Goal: Task Accomplishment & Management: Manage account settings

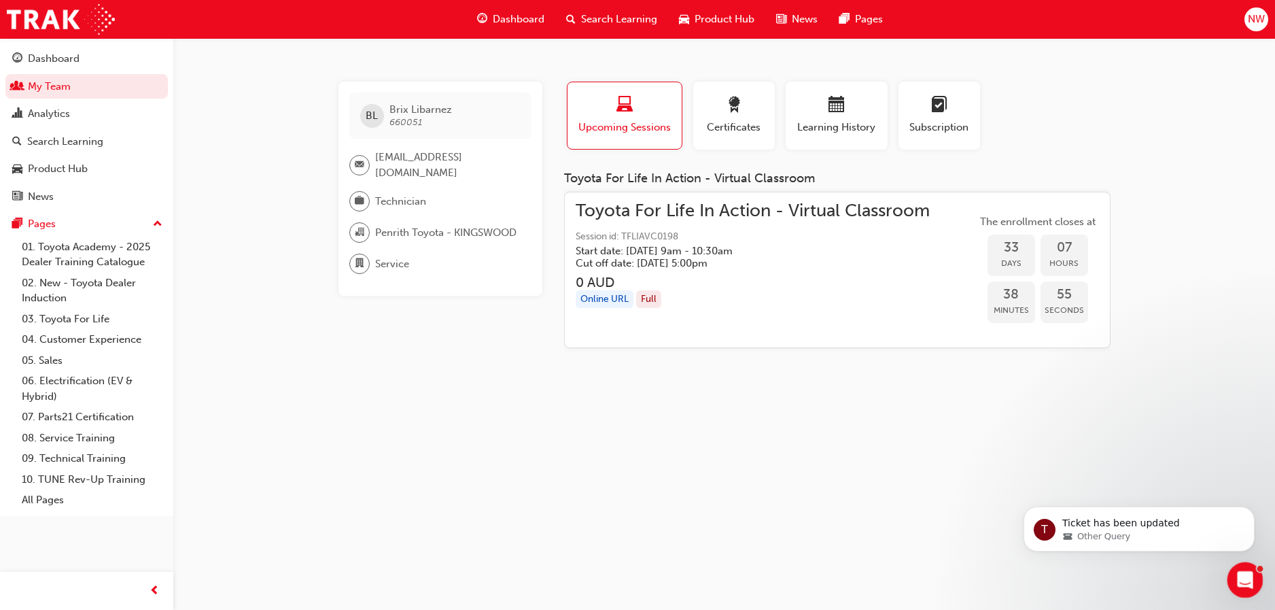
click at [1245, 578] on icon "Open Intercom Messenger" at bounding box center [1244, 577] width 10 height 11
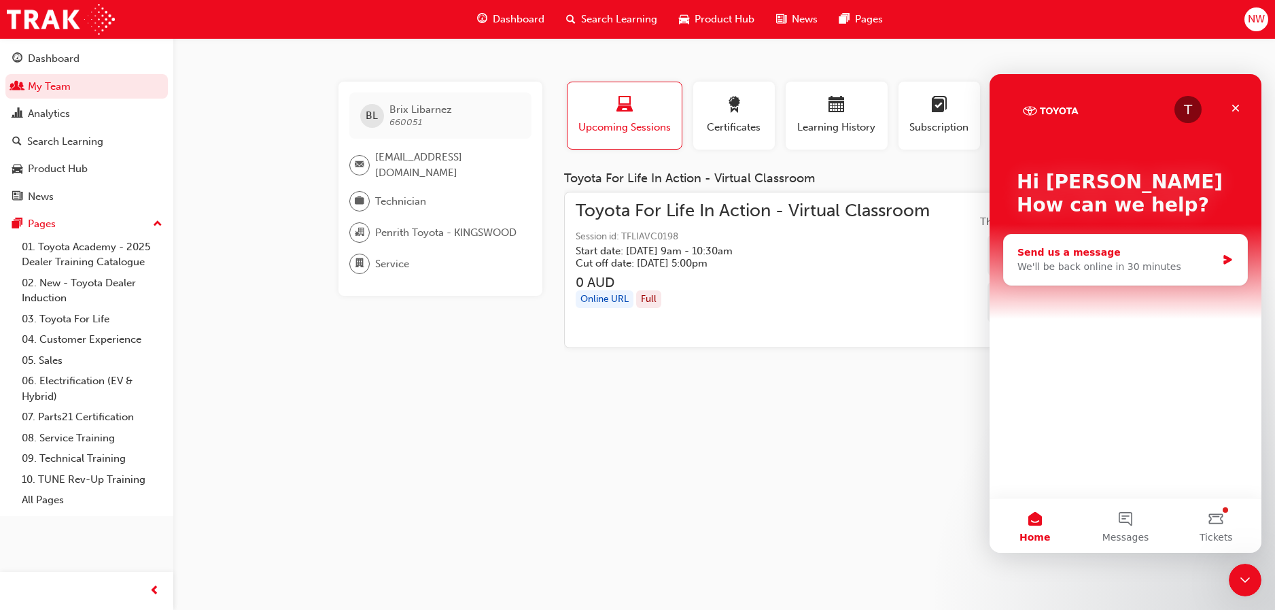
click at [1048, 271] on div "We'll be back online in 30 minutes" at bounding box center [1117, 267] width 199 height 14
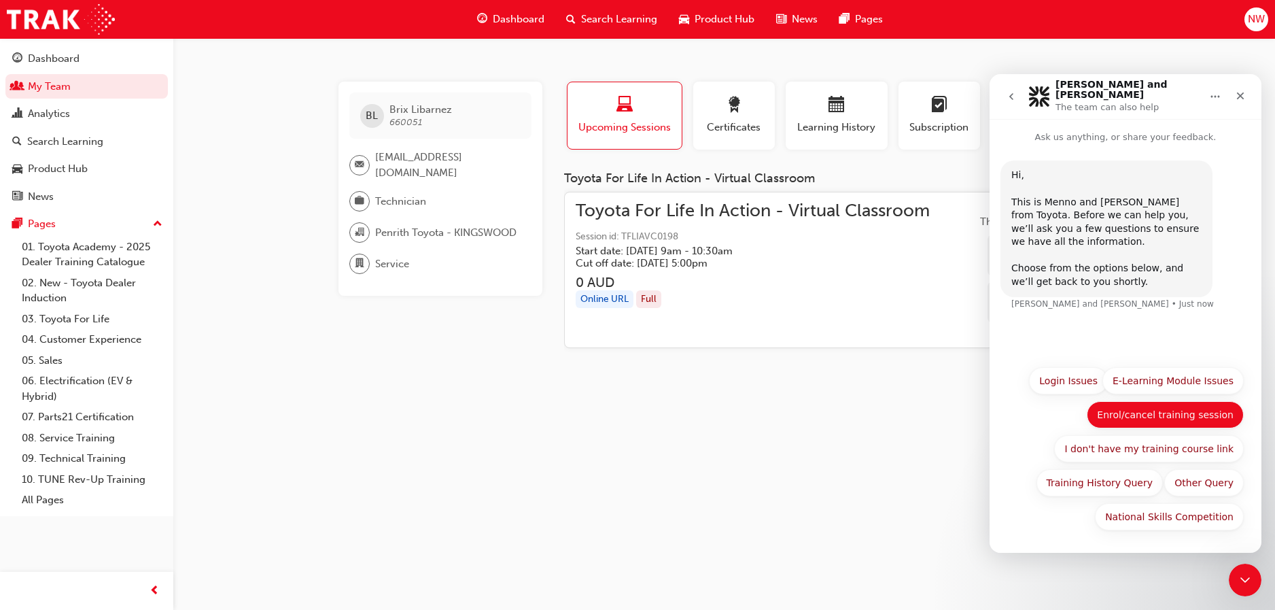
click at [1150, 413] on button "Enrol/cancel training session" at bounding box center [1165, 414] width 157 height 27
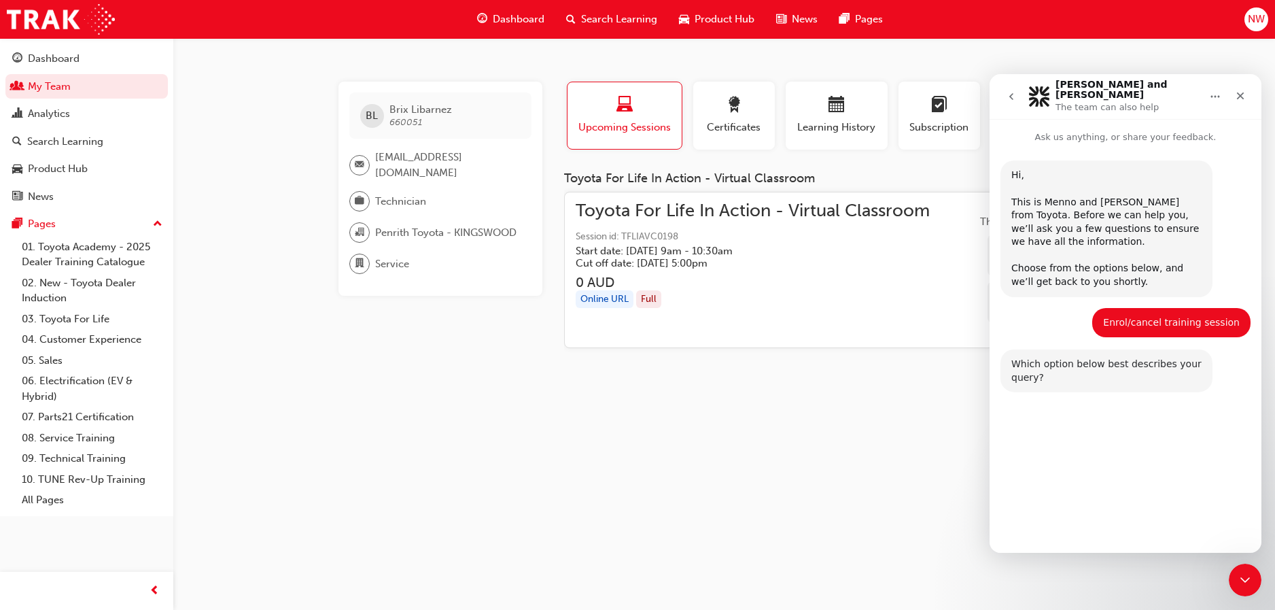
click at [1045, 398] on div "Which option below best describes your query? [PERSON_NAME] and [PERSON_NAME] •…" at bounding box center [1126, 378] width 250 height 59
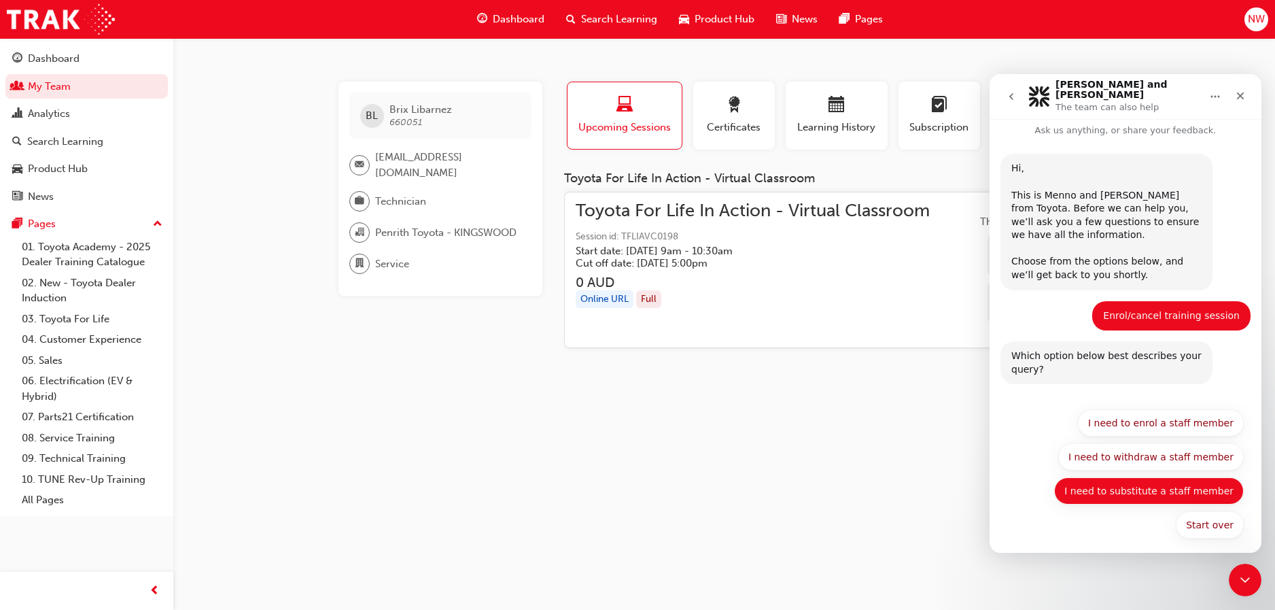
click at [1141, 490] on button "I need to substitute a staff member" at bounding box center [1149, 490] width 190 height 27
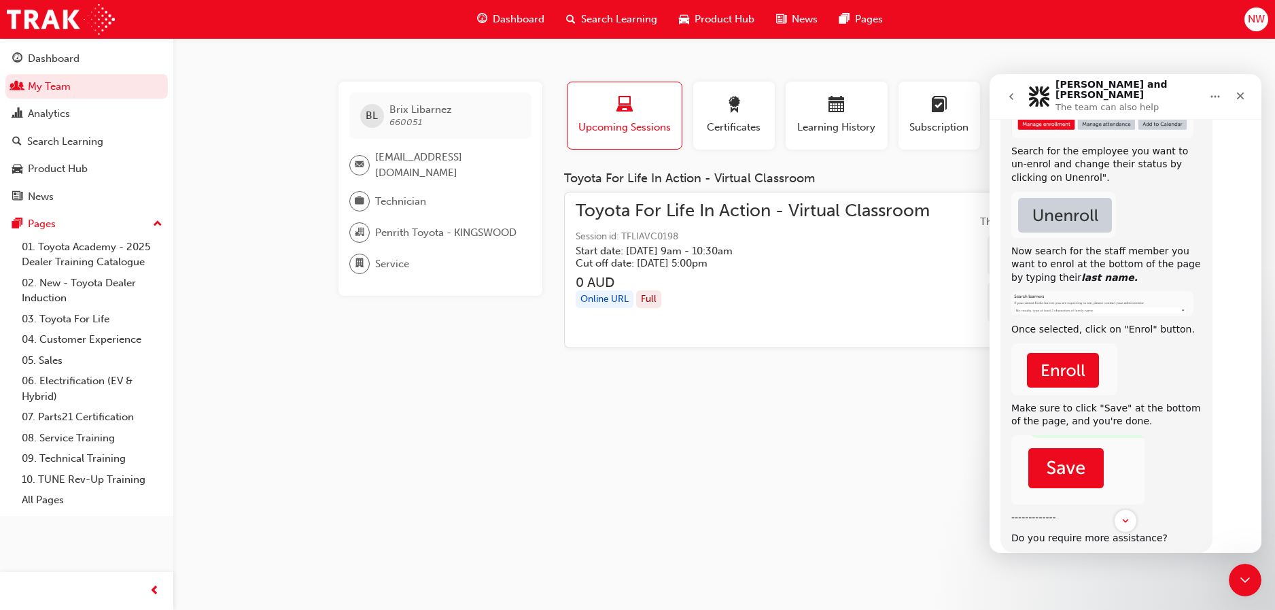
scroll to position [439, 0]
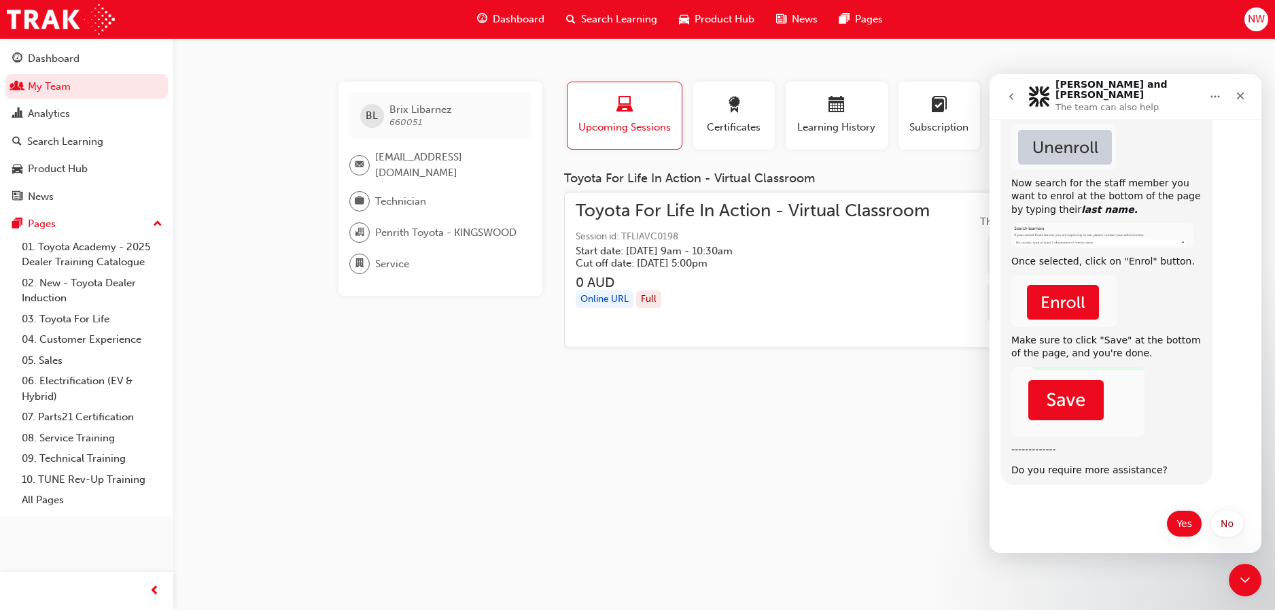
click at [1177, 523] on button "Yes" at bounding box center [1184, 523] width 36 height 27
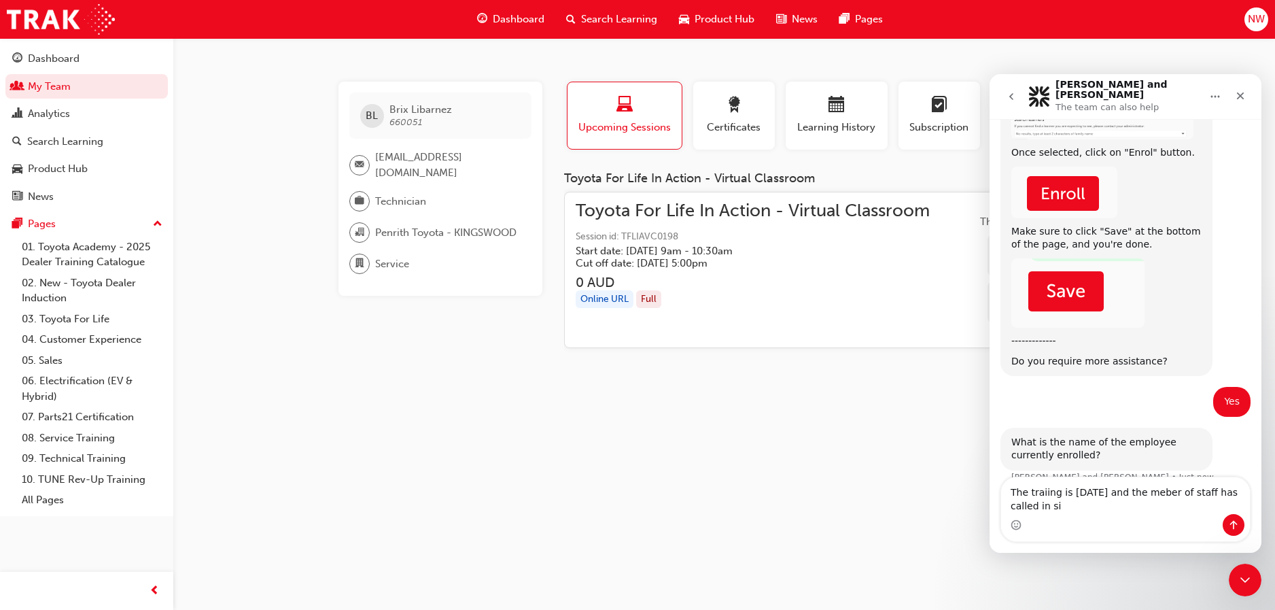
scroll to position [561, 0]
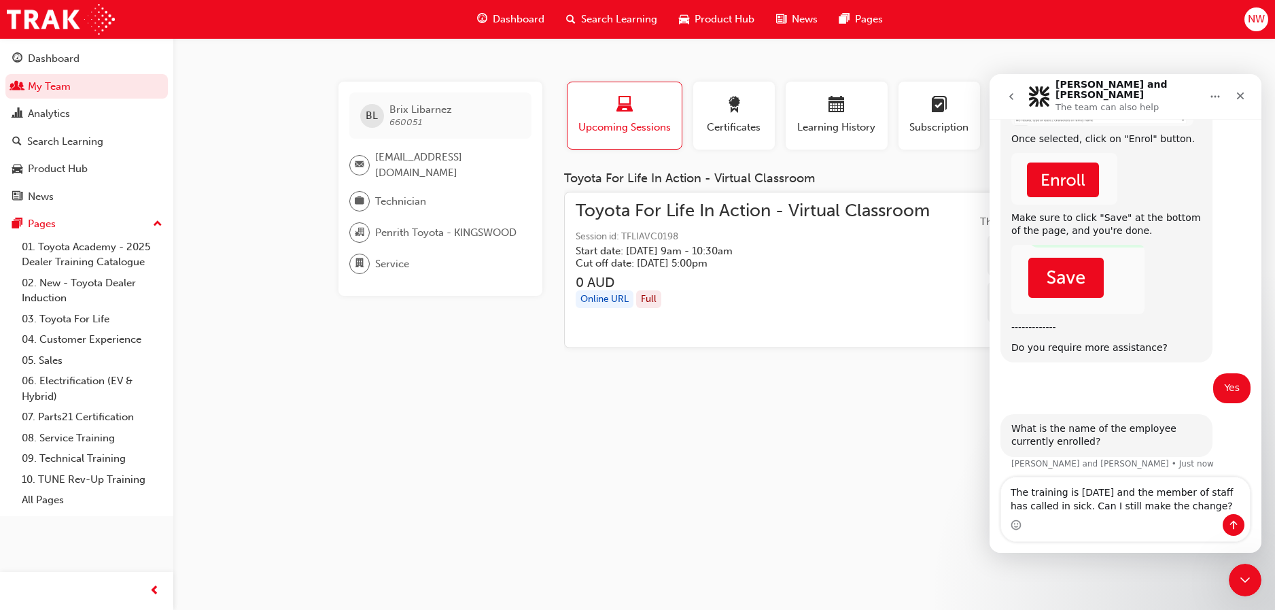
type textarea "The training is [DATE] and the member of staff has called in sick. Can I still …"
click at [1236, 522] on icon "Send a message…" at bounding box center [1233, 524] width 11 height 11
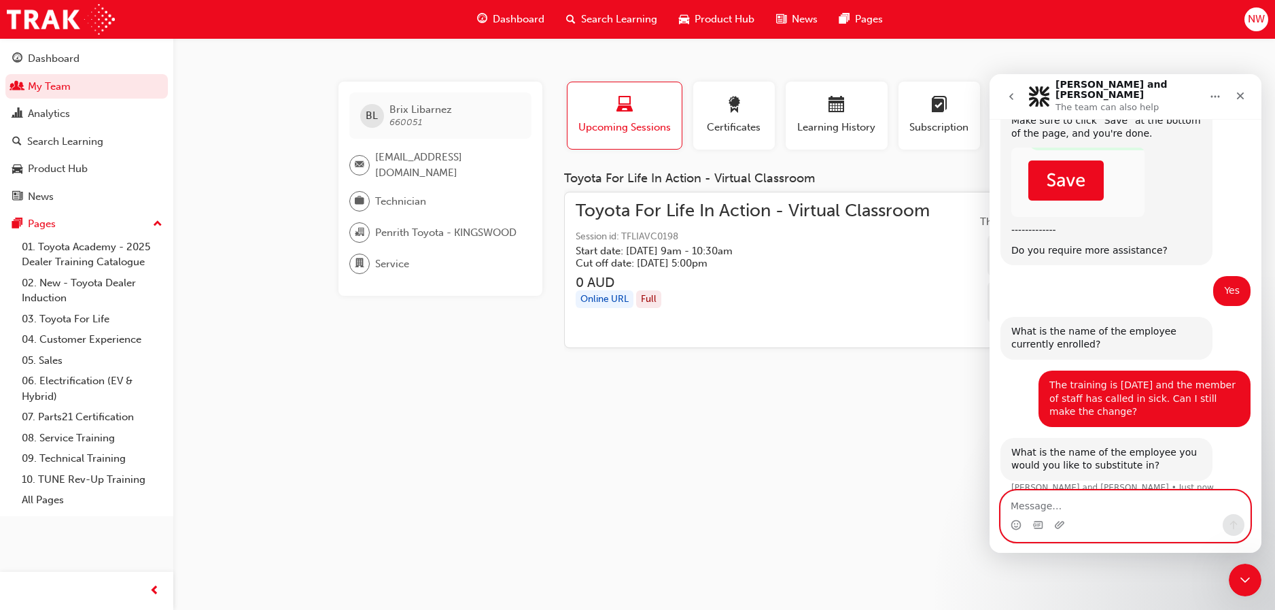
scroll to position [669, 0]
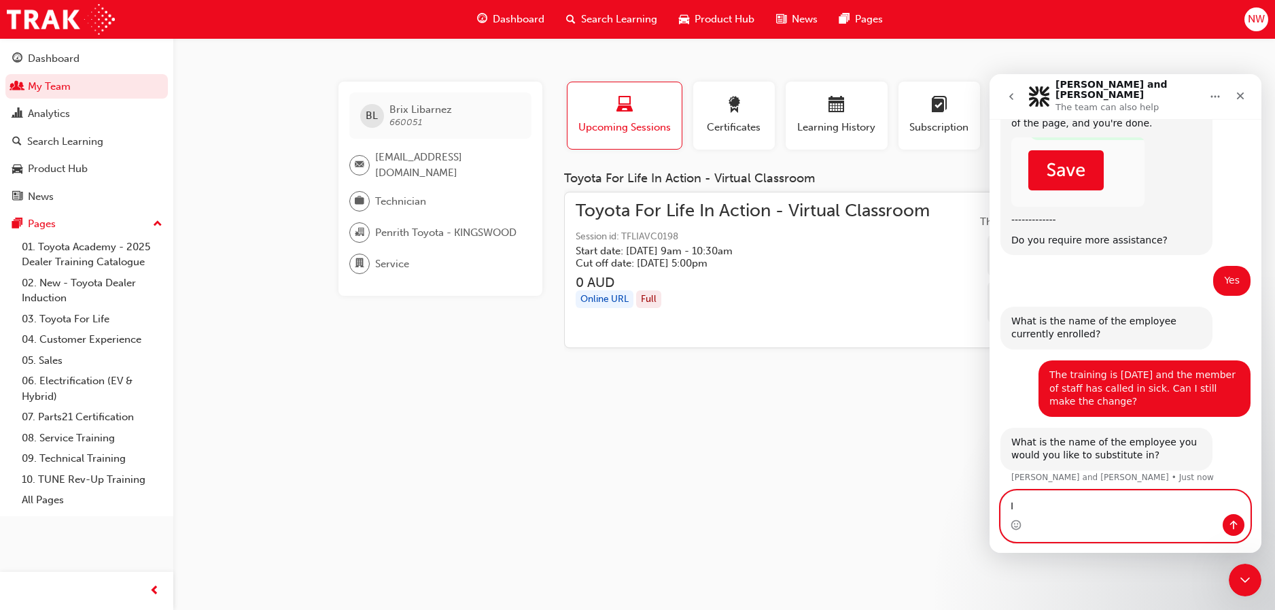
type textarea "I"
click at [1164, 509] on textarea "[PERSON_NAME] to take [PERSON_NAME] spot in" at bounding box center [1125, 502] width 249 height 23
click at [1196, 505] on textarea "[PERSON_NAME] to take [PERSON_NAME] spot in" at bounding box center [1125, 502] width 249 height 23
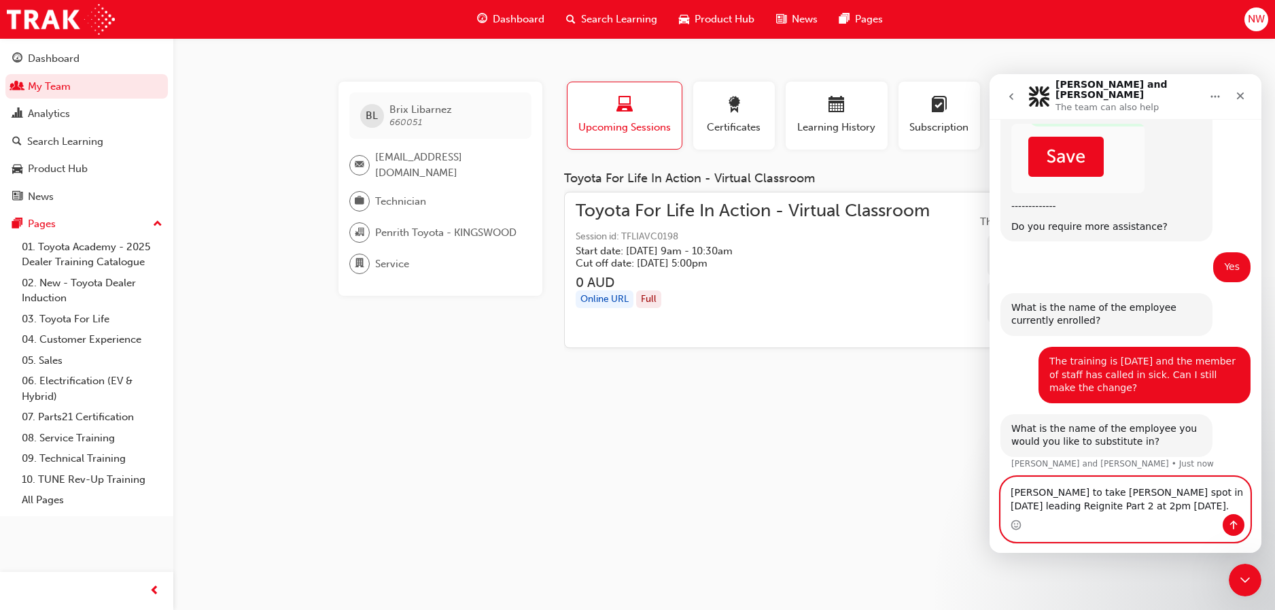
type textarea "[PERSON_NAME] to take [PERSON_NAME] spot in [DATE] leading Reignite Part 2 at 2…"
click at [1232, 519] on button "Send a message…" at bounding box center [1234, 525] width 22 height 22
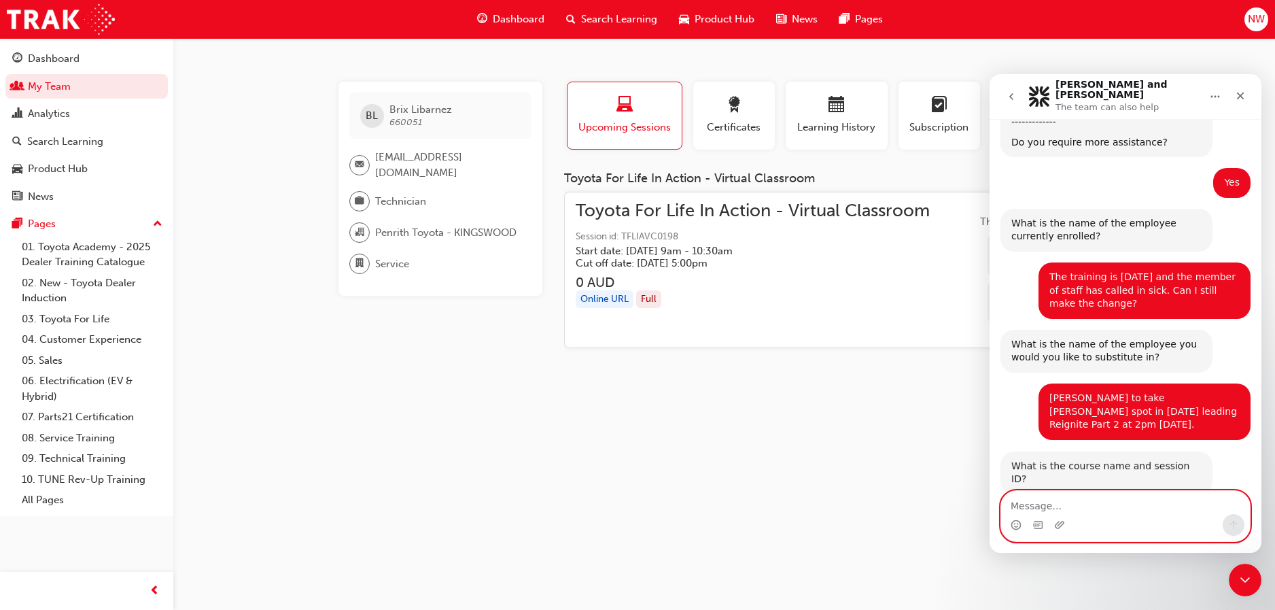
scroll to position [763, 0]
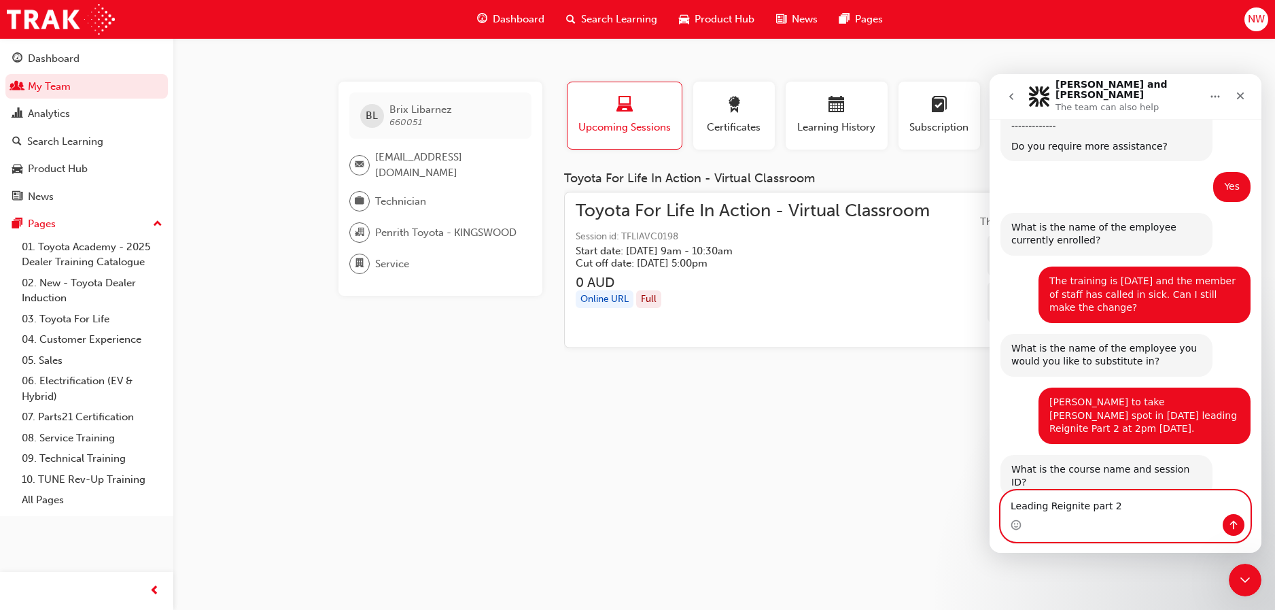
click at [1124, 508] on textarea "Leading Reignite part 2" at bounding box center [1125, 502] width 249 height 23
type textarea "Leading Reignite part 2 at 2pm"
click at [1228, 522] on icon "Send a message…" at bounding box center [1233, 524] width 11 height 11
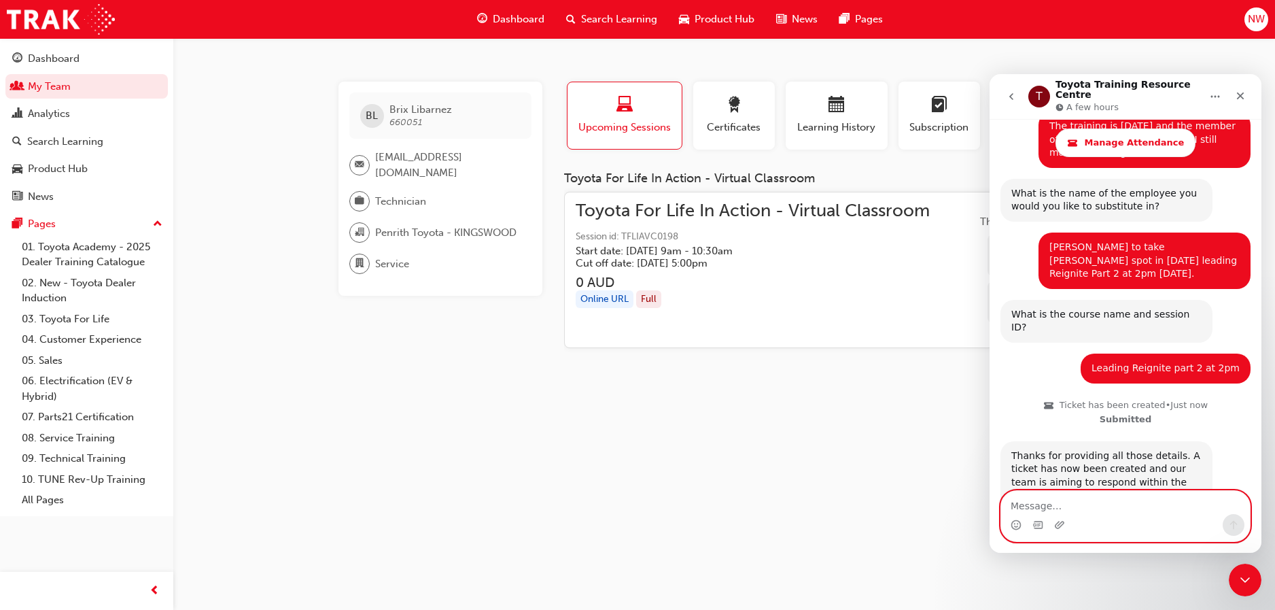
scroll to position [994, 0]
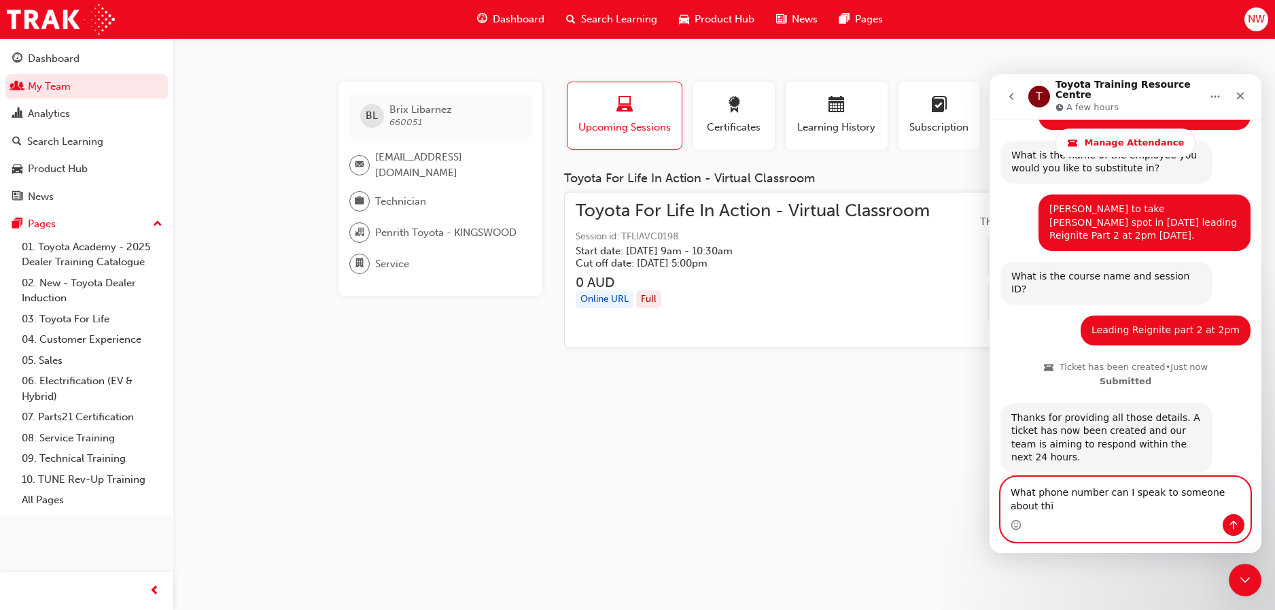
type textarea "What phone number can I speak to someone about this"
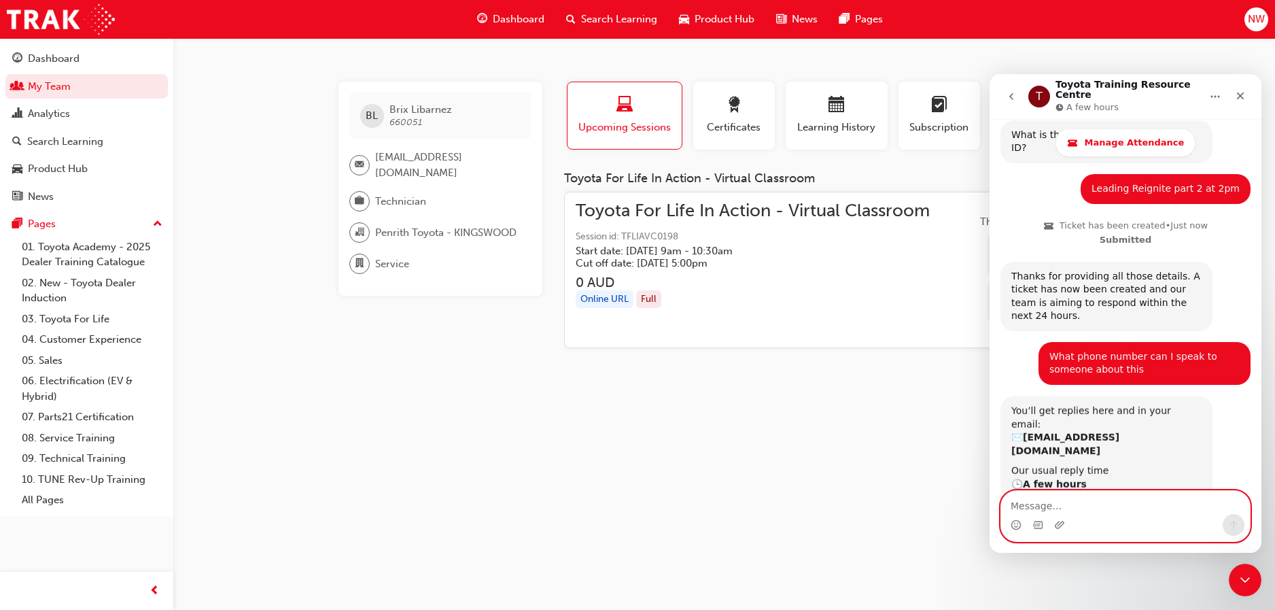
scroll to position [1135, 0]
type textarea "I need this sorted as amatter of urgency"
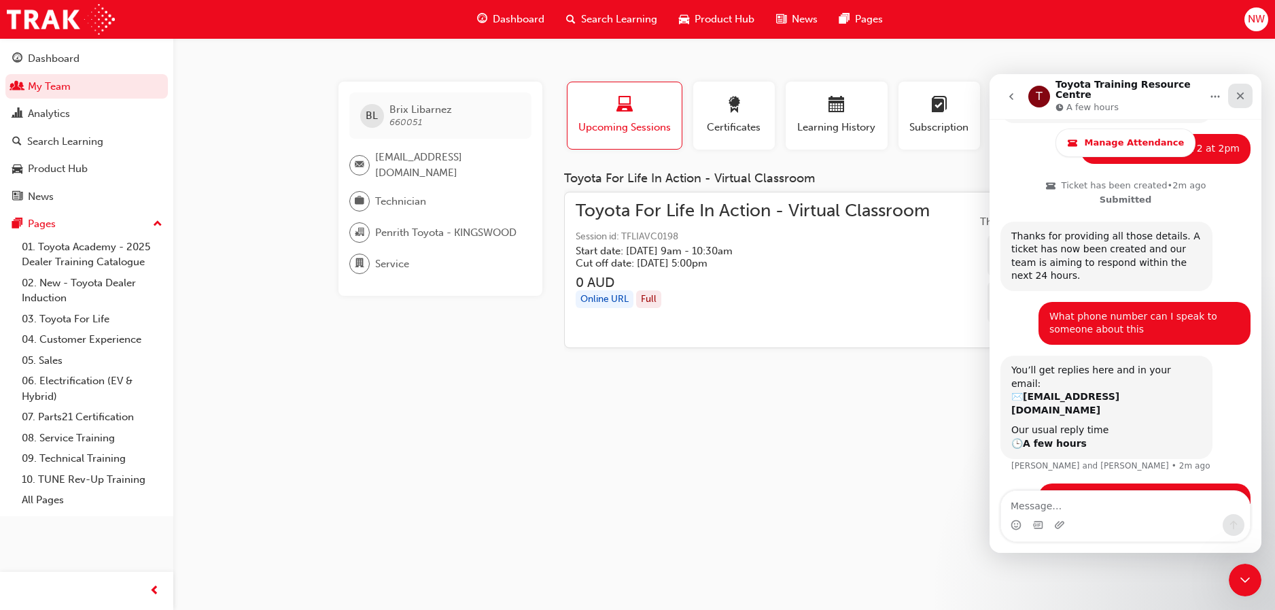
click at [1243, 90] on icon "Close" at bounding box center [1240, 95] width 11 height 11
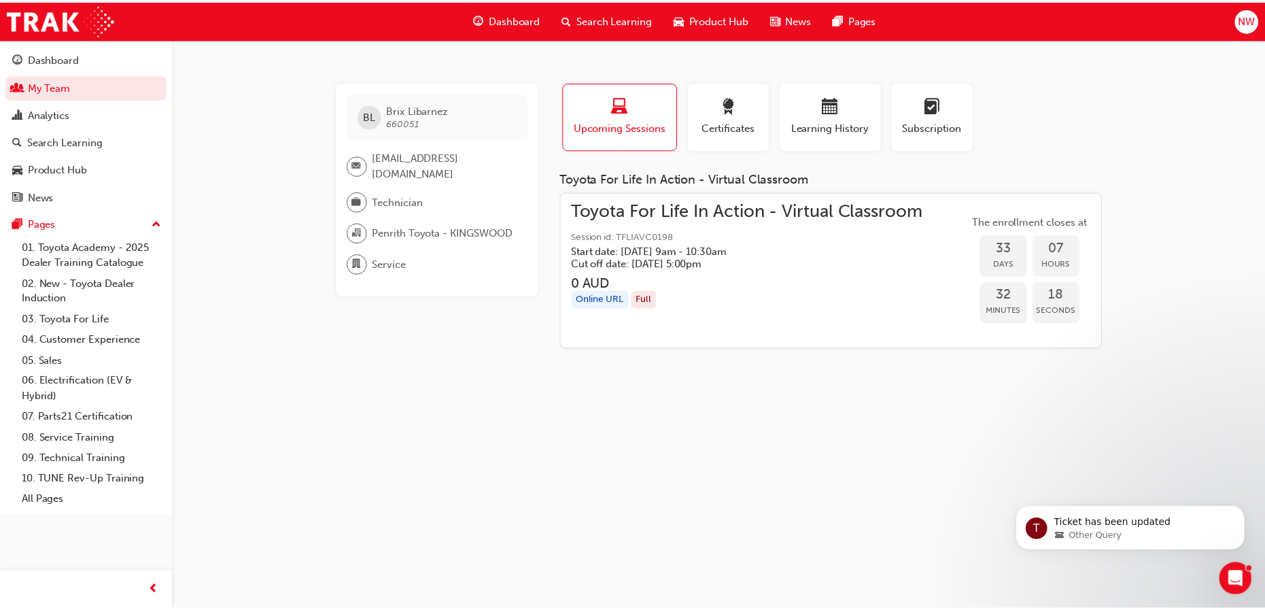
scroll to position [0, 0]
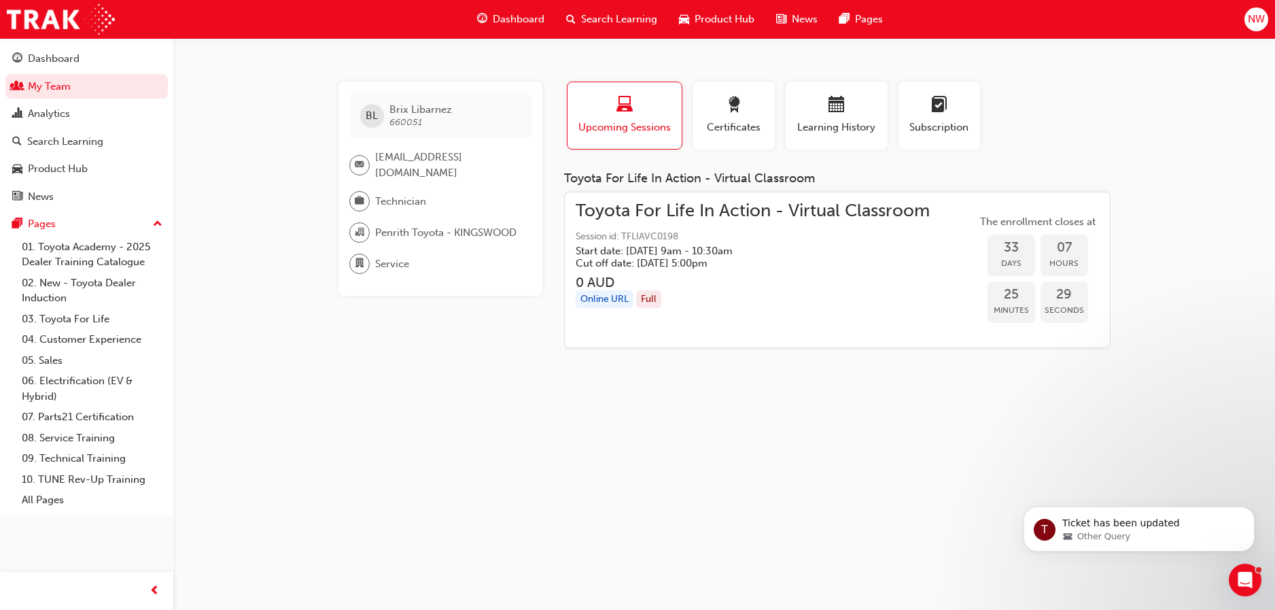
click at [591, 17] on span "Search Learning" at bounding box center [619, 20] width 76 height 16
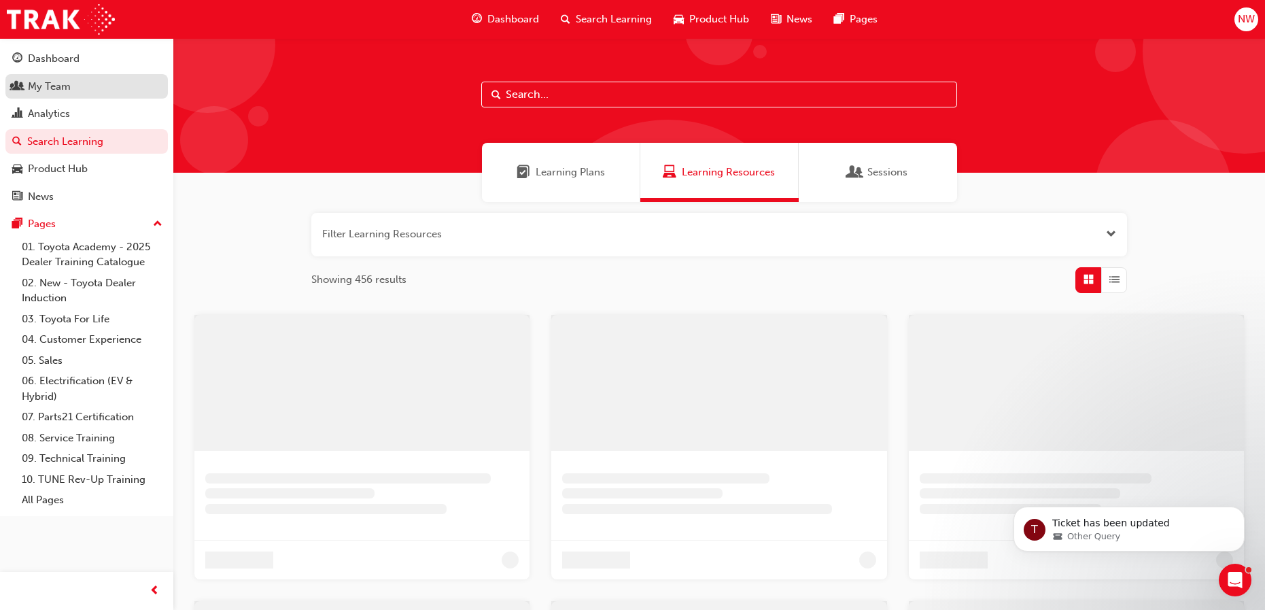
click at [82, 86] on div "My Team" at bounding box center [86, 86] width 149 height 17
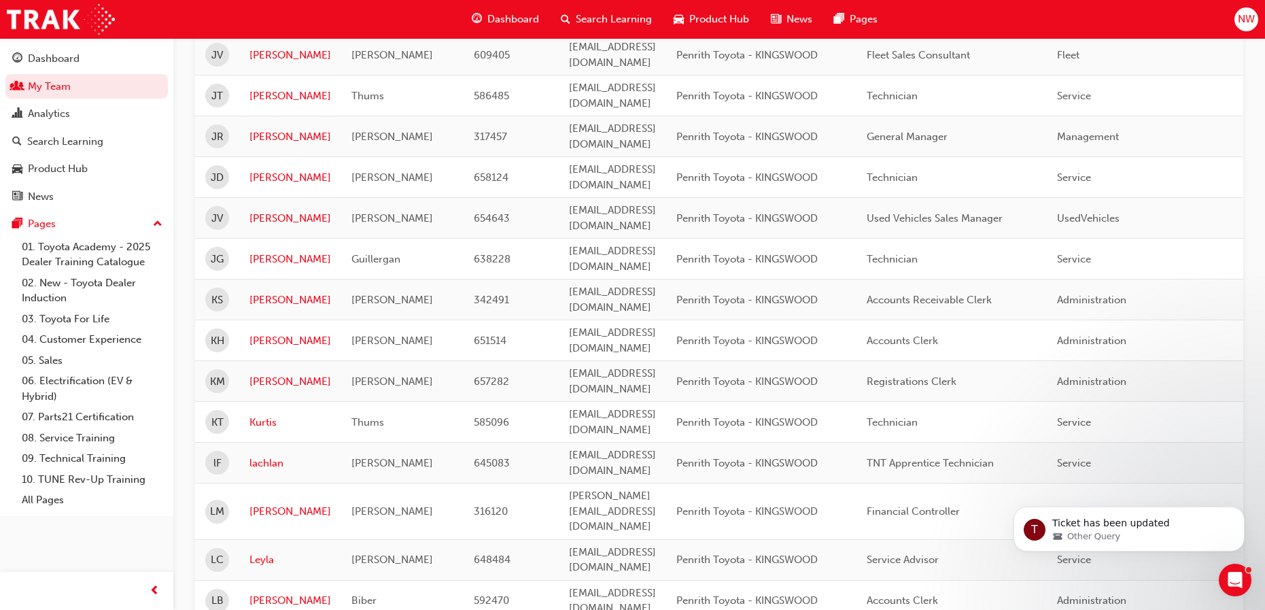
scroll to position [1563, 0]
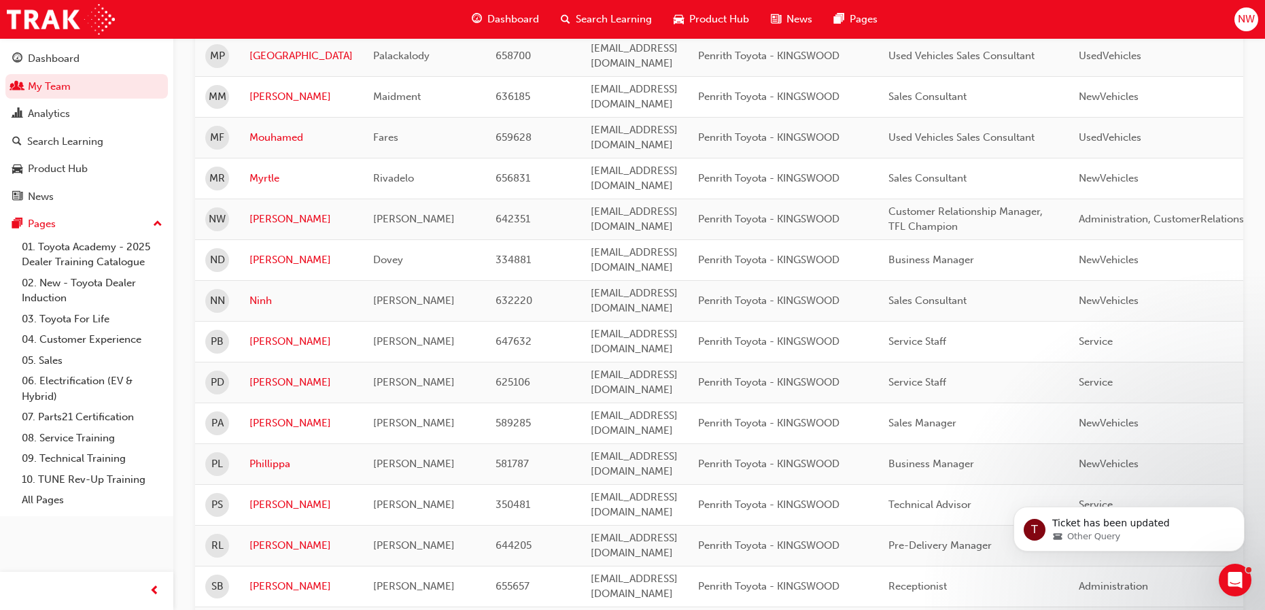
scroll to position [283, 0]
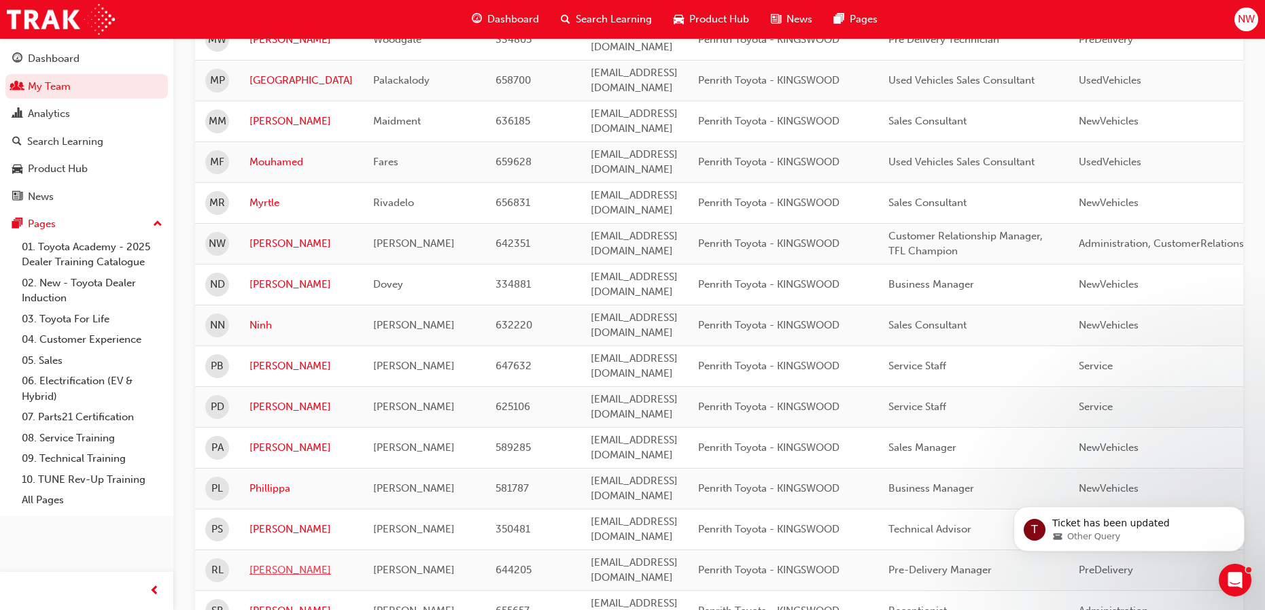
click at [271, 562] on link "[PERSON_NAME]" at bounding box center [300, 570] width 103 height 16
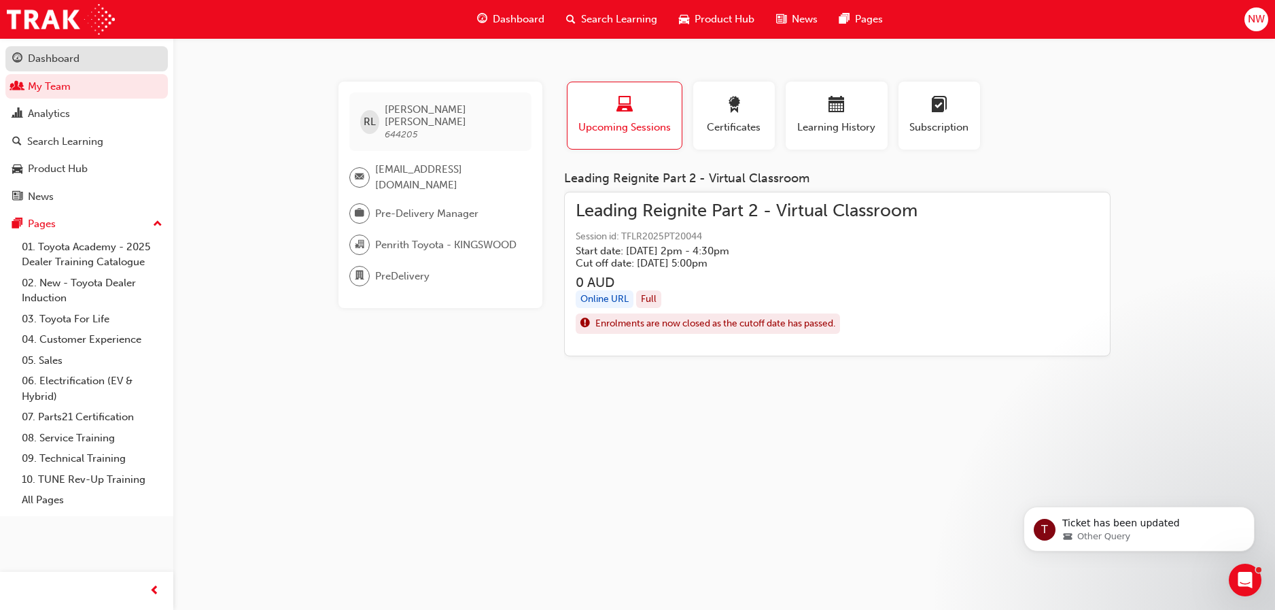
click at [50, 62] on div "Dashboard" at bounding box center [54, 59] width 52 height 16
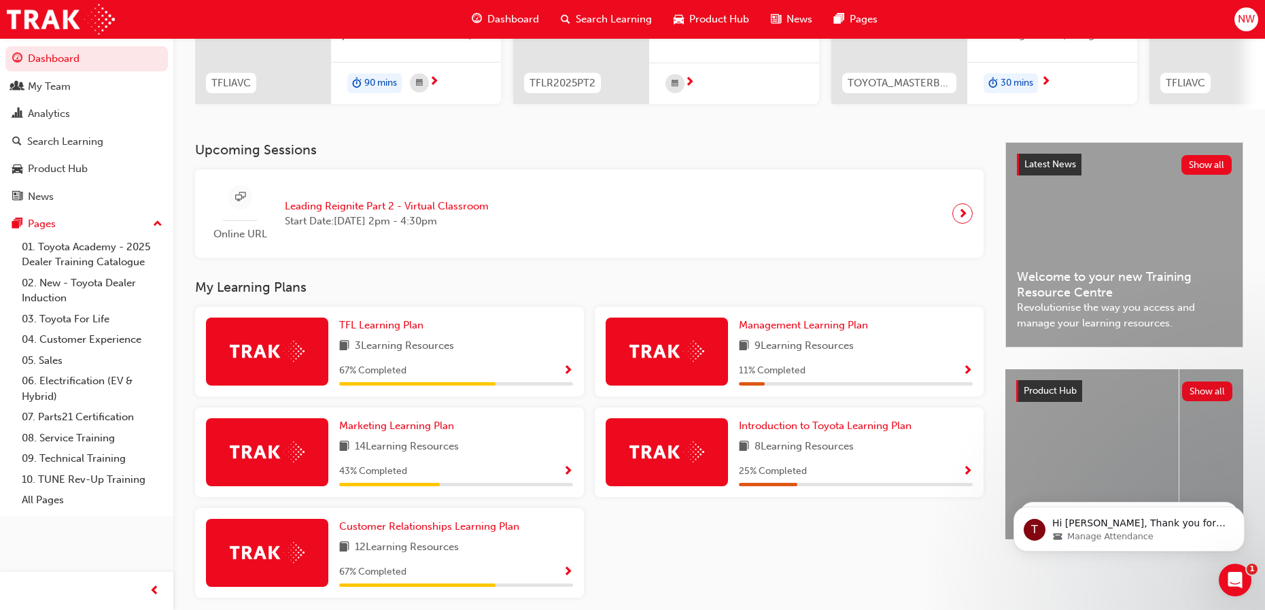
click at [1077, 22] on div "Dashboard Search Learning Product Hub News Pages NW" at bounding box center [632, 19] width 1265 height 39
click at [1249, 19] on span "NW" at bounding box center [1246, 20] width 17 height 16
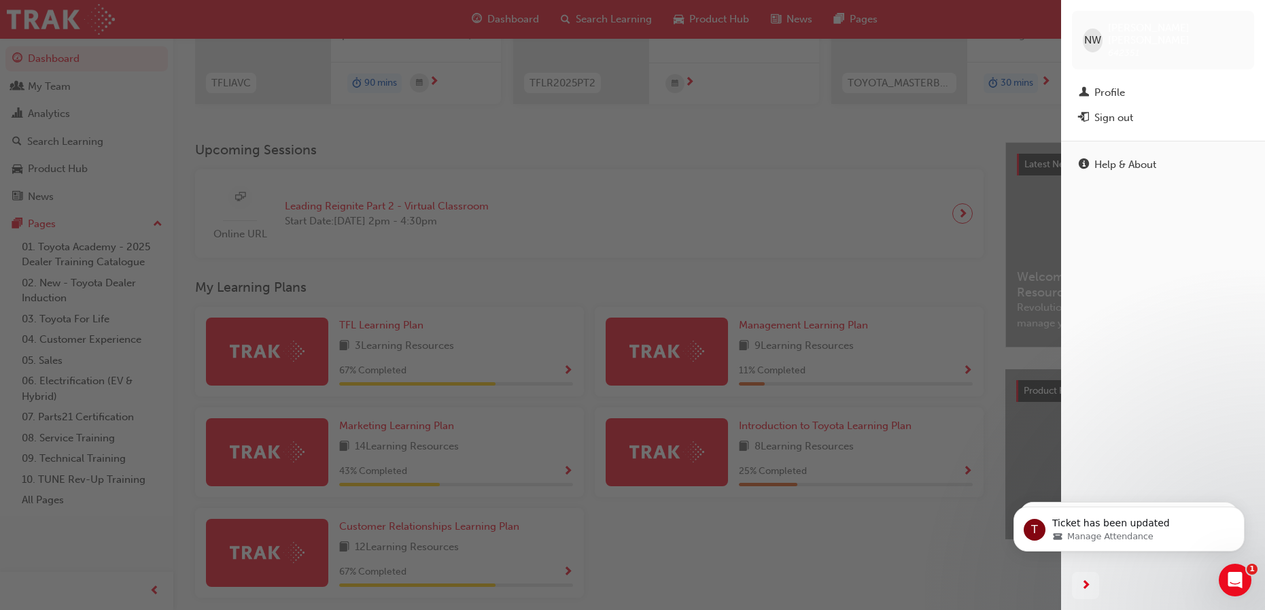
scroll to position [1349, 0]
click at [1152, 157] on div "Help & About" at bounding box center [1125, 165] width 62 height 16
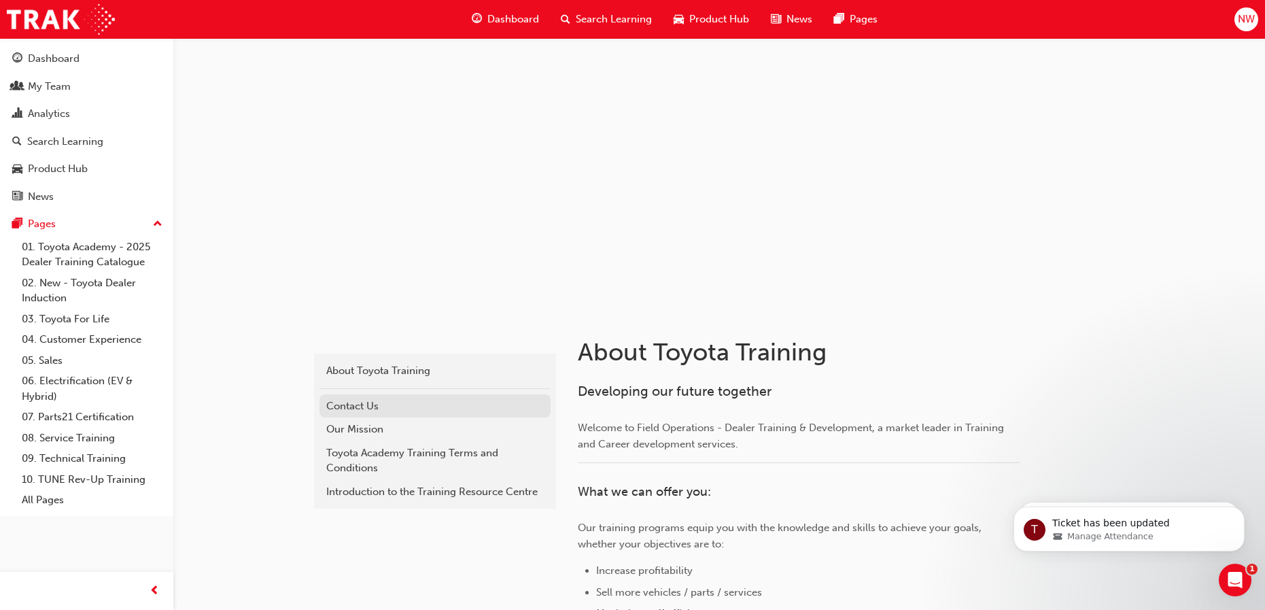
click at [353, 403] on div "Contact Us" at bounding box center [435, 406] width 218 height 16
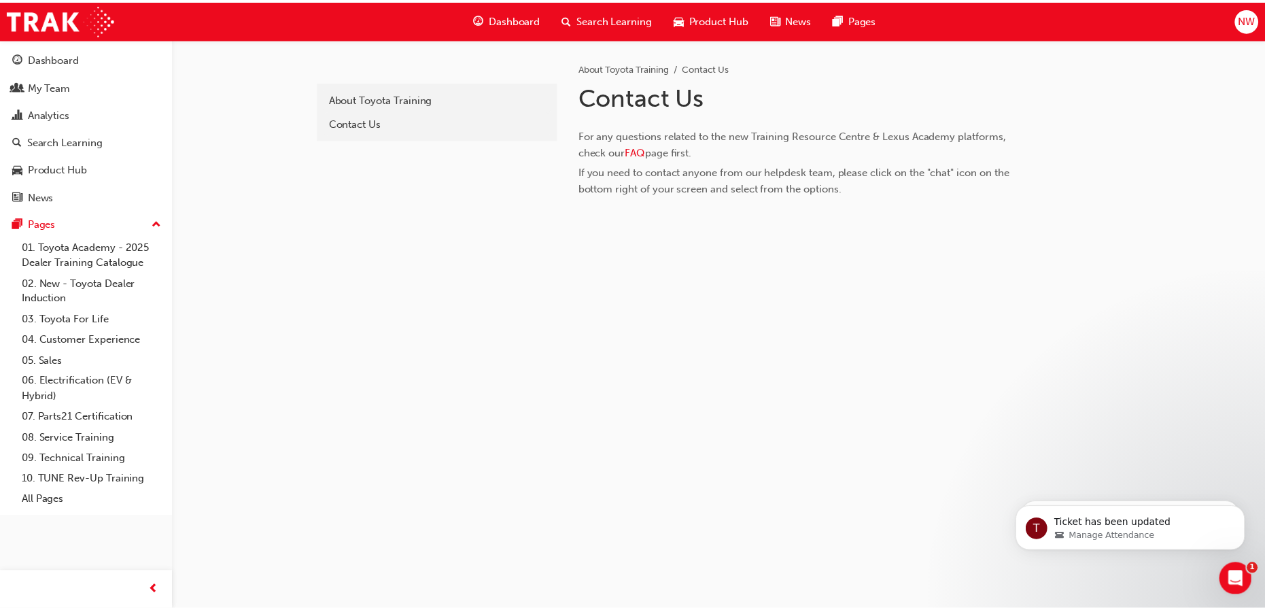
scroll to position [1349, 0]
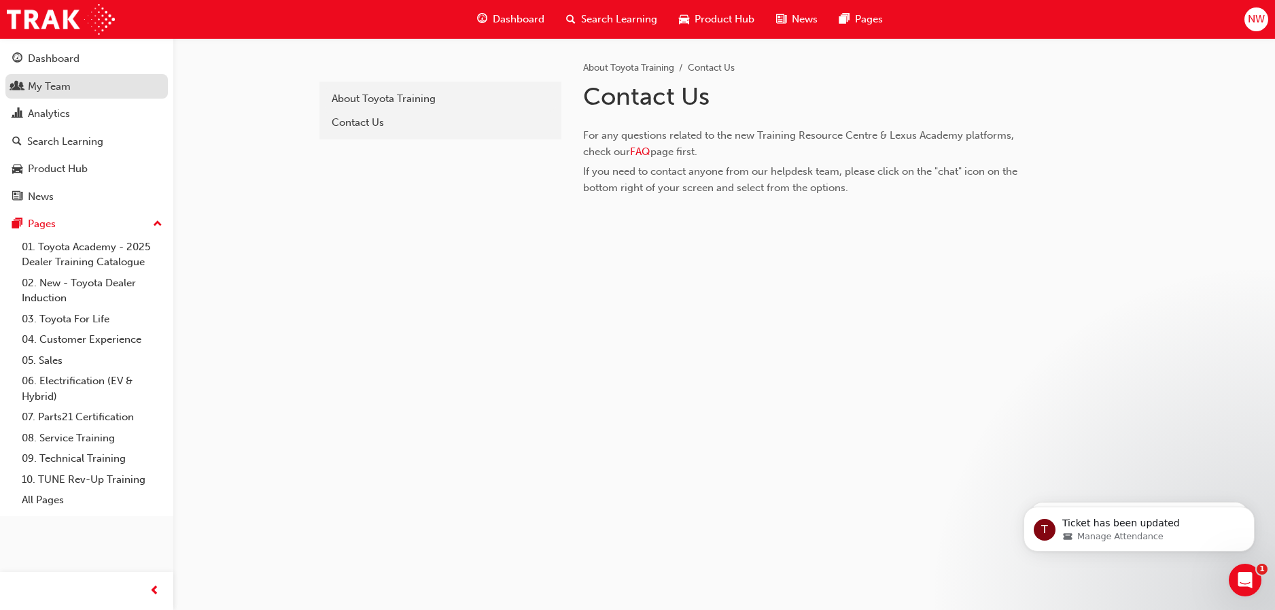
click at [38, 87] on div "My Team" at bounding box center [49, 87] width 43 height 16
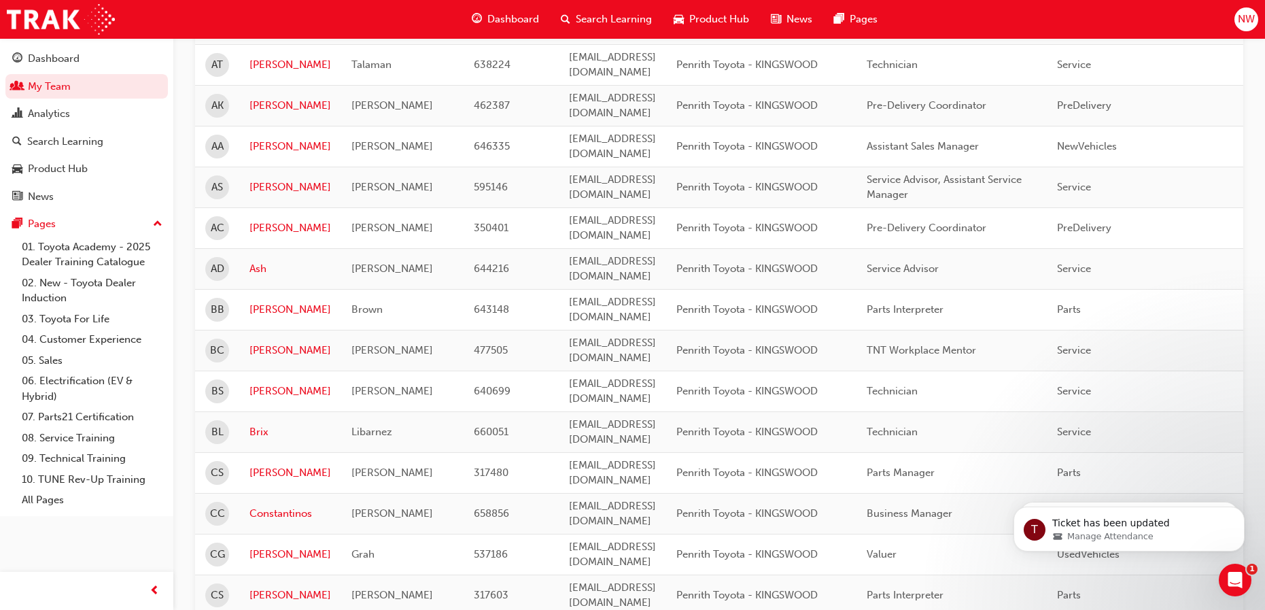
scroll to position [340, 0]
click at [261, 464] on link "[PERSON_NAME]" at bounding box center [290, 472] width 82 height 16
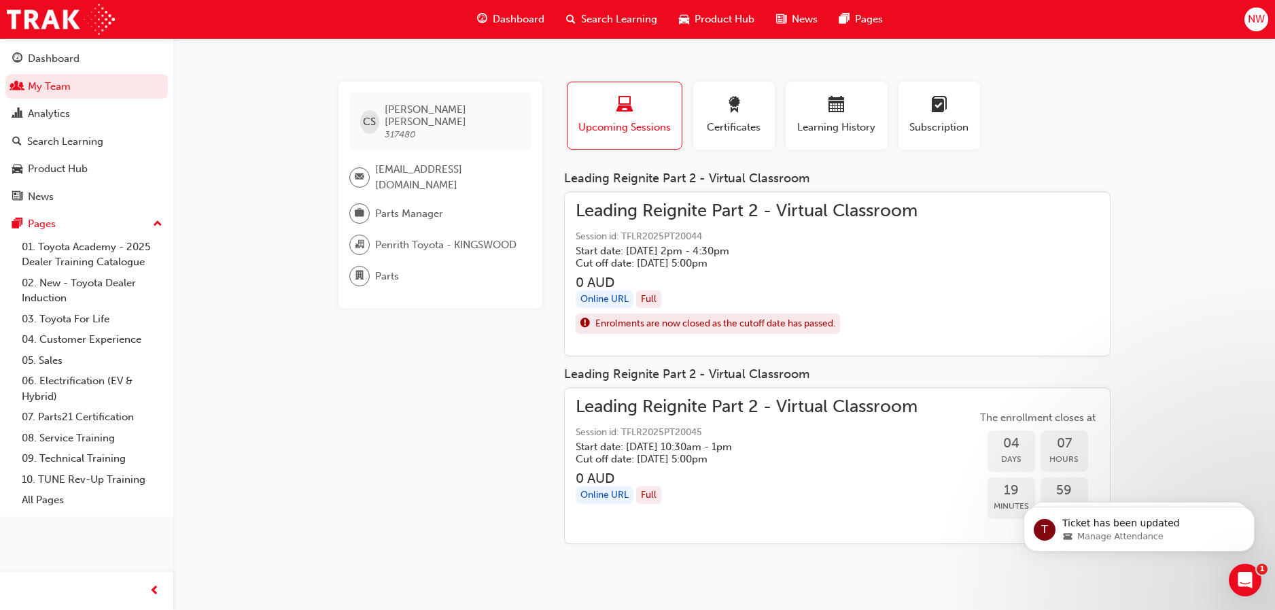
click at [704, 402] on span "Leading Reignite Part 2 - Virtual Classroom" at bounding box center [747, 407] width 342 height 16
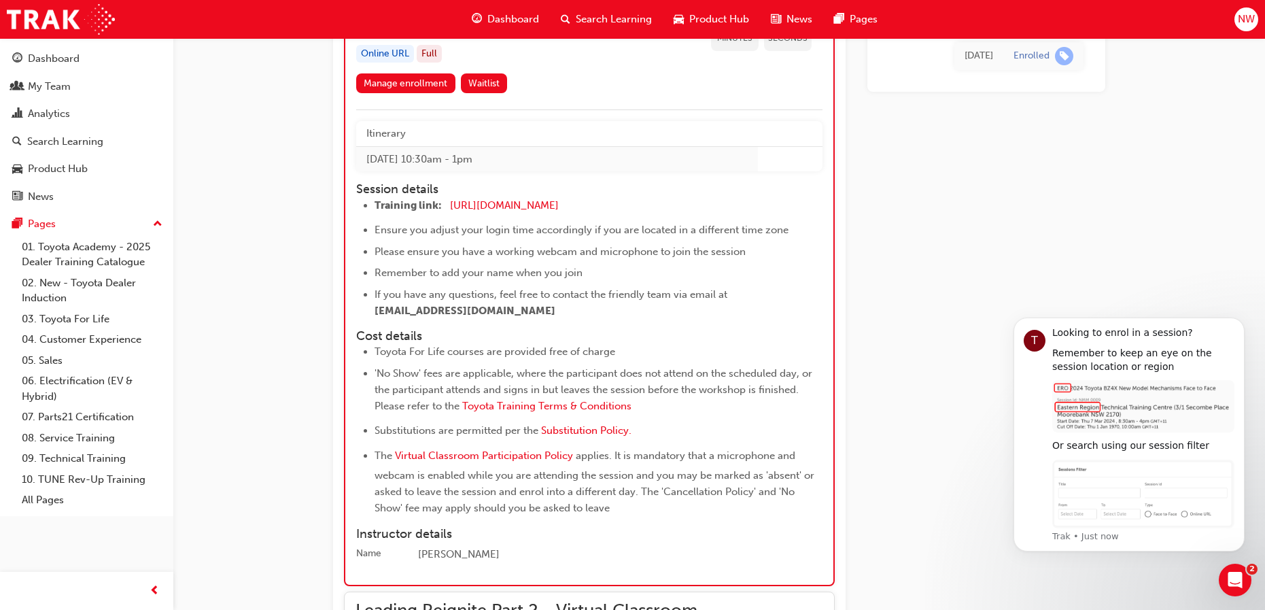
scroll to position [1525, 0]
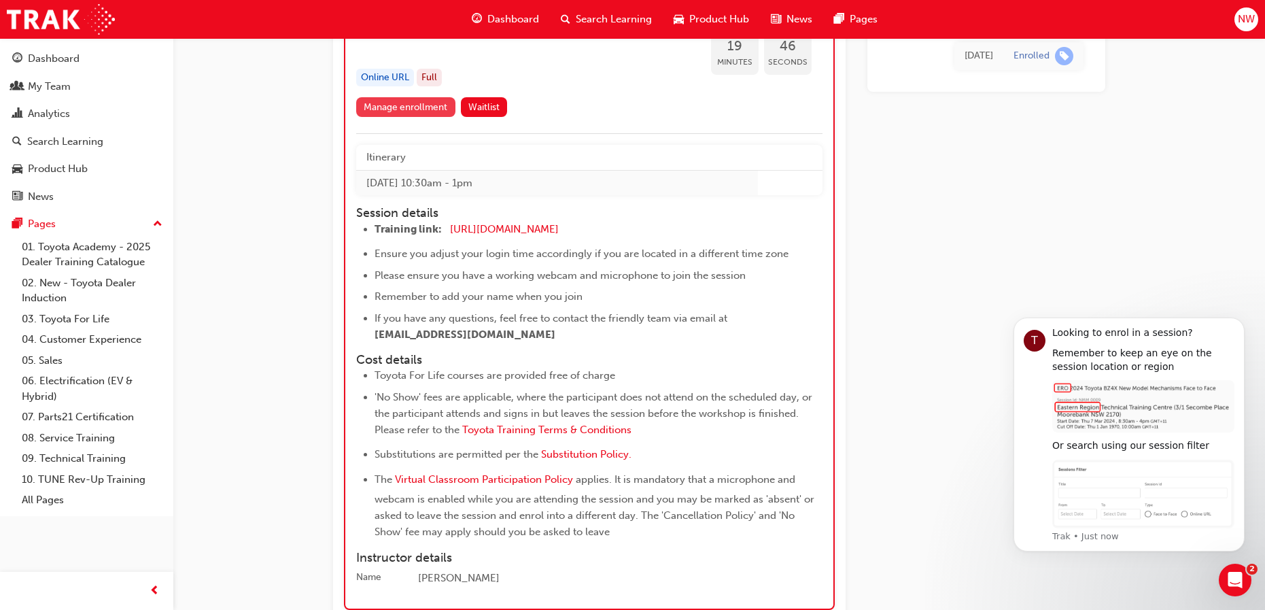
click at [397, 117] on link "Manage enrollment" at bounding box center [405, 107] width 99 height 20
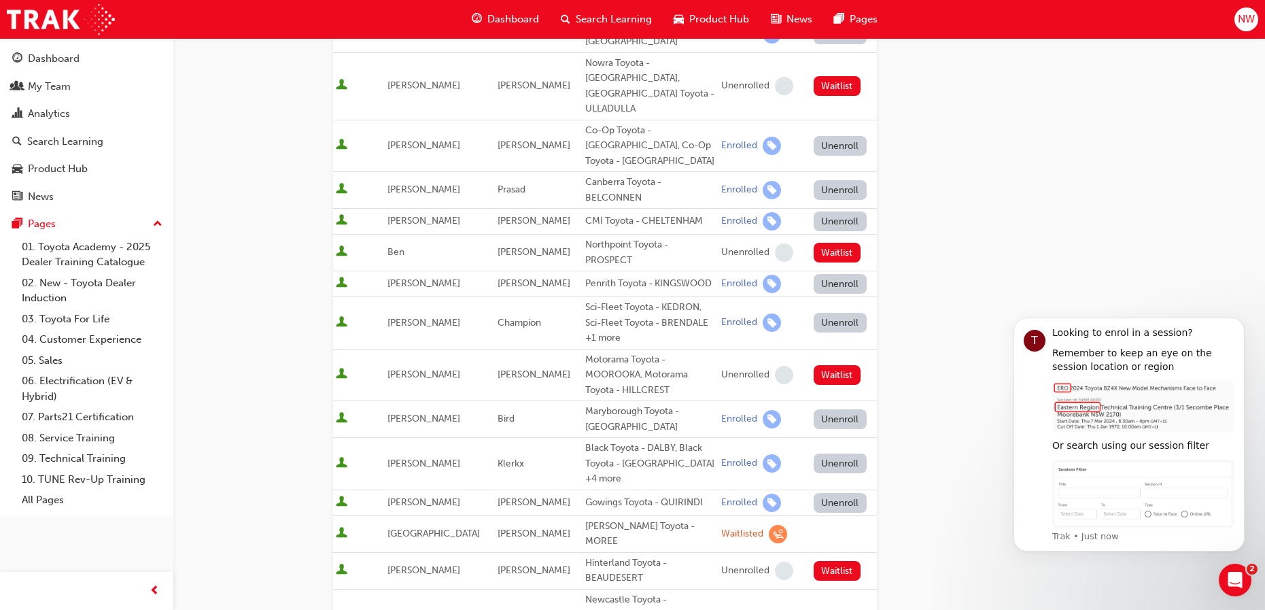
scroll to position [544, 0]
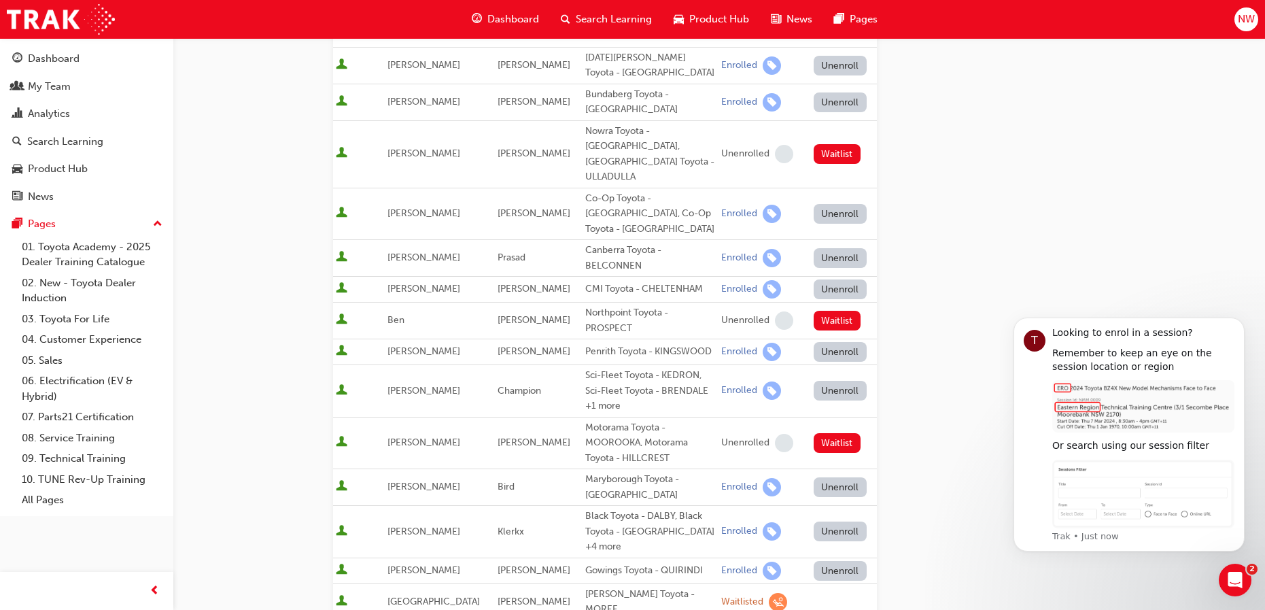
click at [836, 342] on button "Unenroll" at bounding box center [840, 352] width 53 height 20
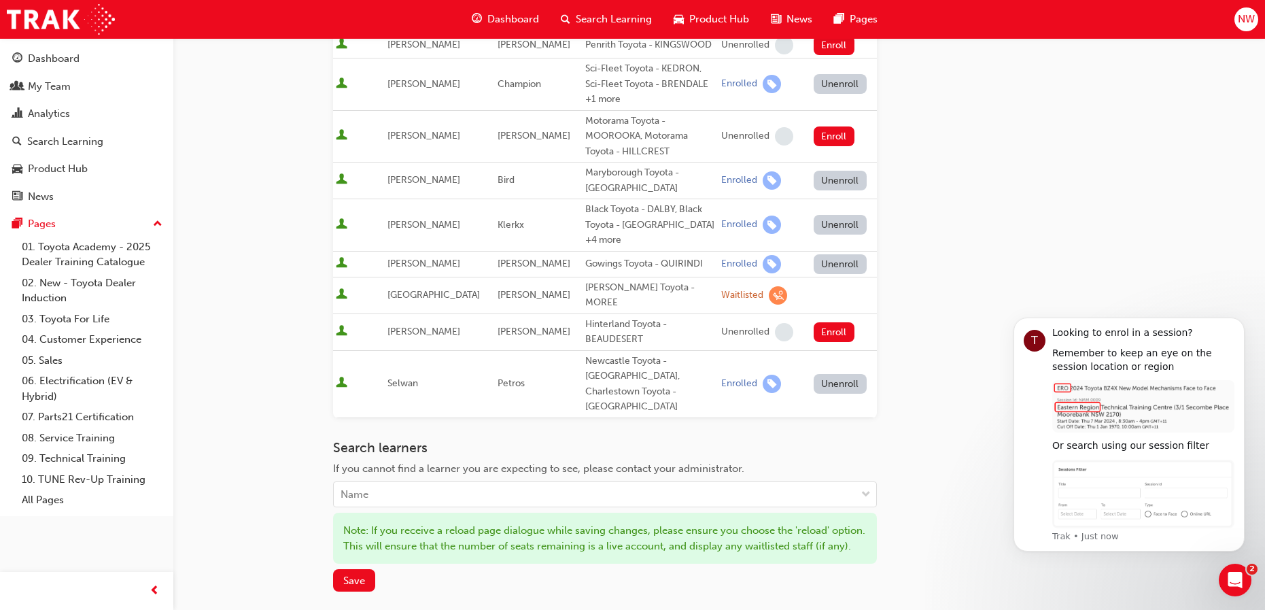
scroll to position [884, 0]
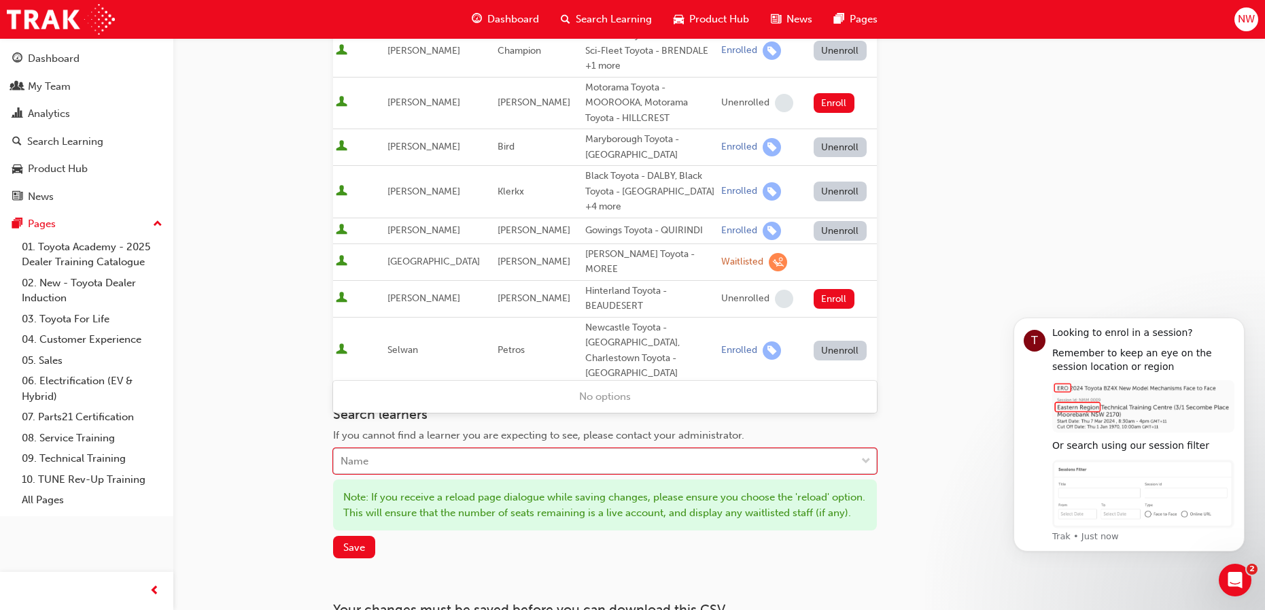
click at [353, 448] on div "Name" at bounding box center [605, 461] width 544 height 26
type input "[PERSON_NAME]"
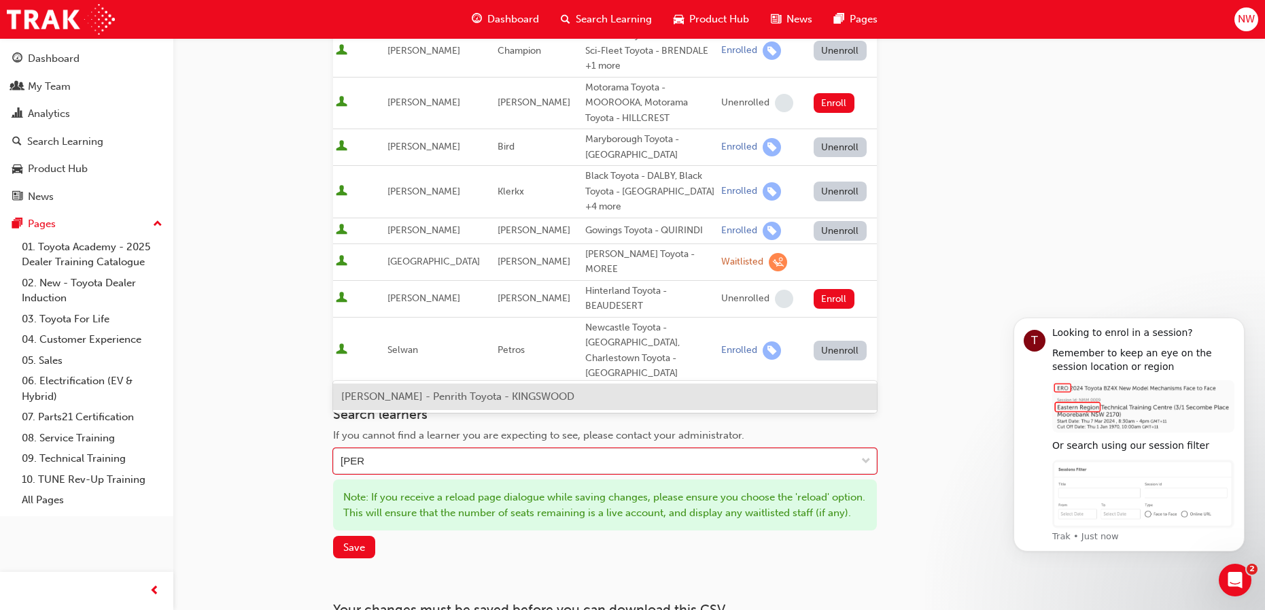
click at [380, 400] on span "[PERSON_NAME] - Penrith Toyota - KINGSWOOD" at bounding box center [457, 396] width 233 height 12
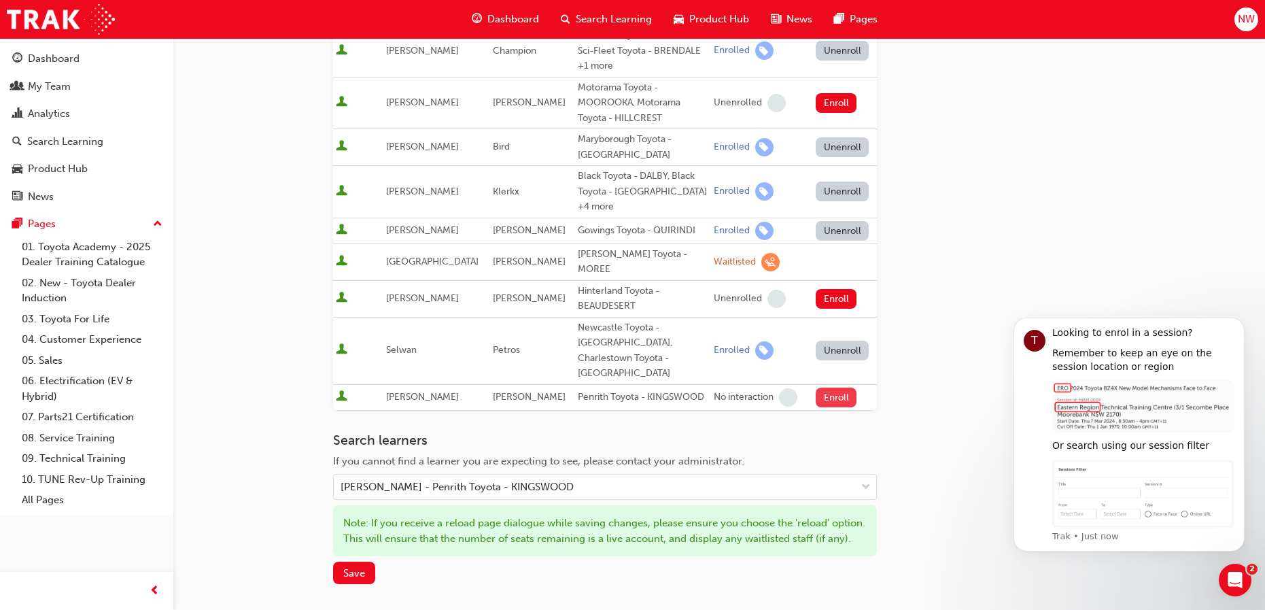
click at [827, 387] on button "Enroll" at bounding box center [836, 397] width 41 height 20
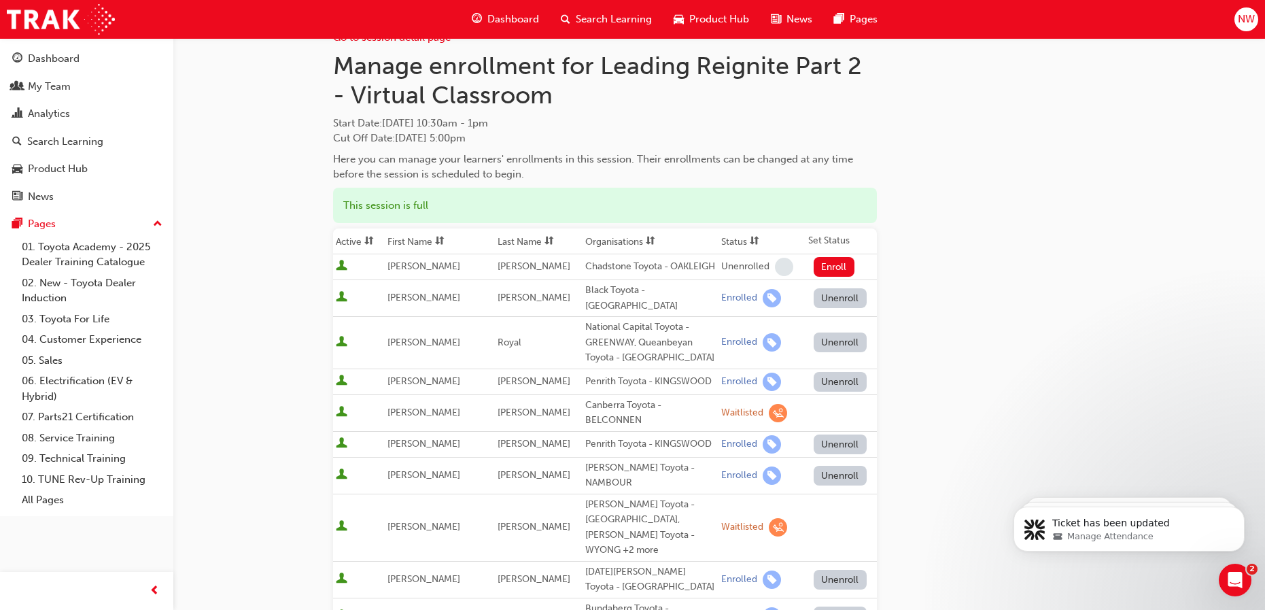
scroll to position [0, 0]
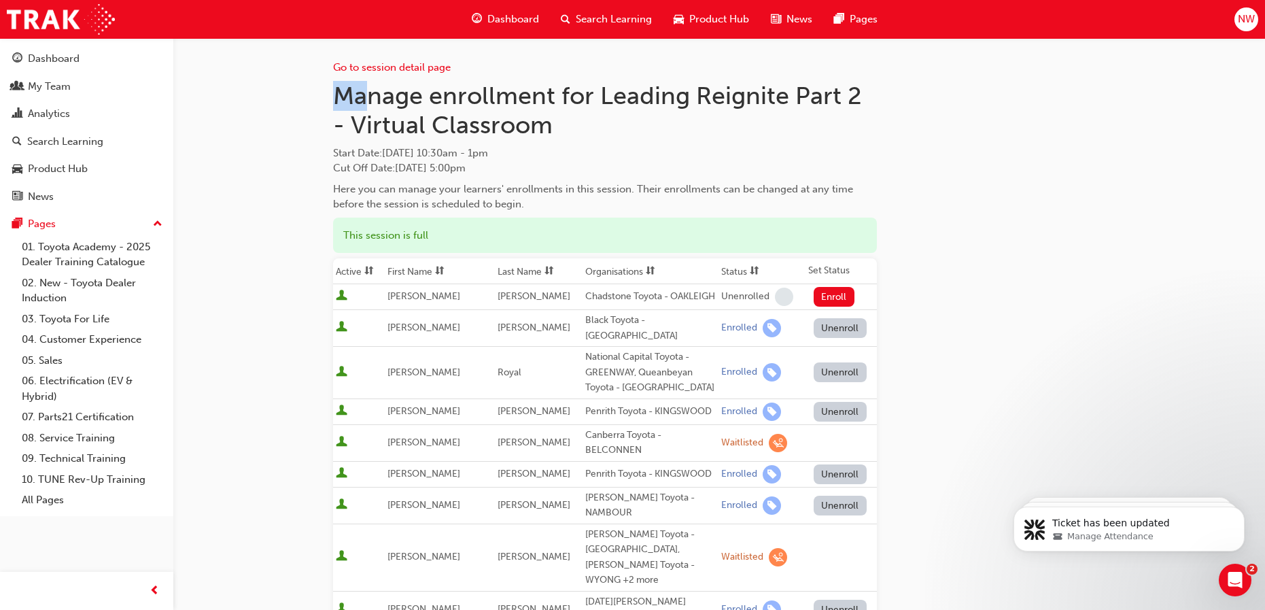
drag, startPoint x: 331, startPoint y: 91, endPoint x: 363, endPoint y: 92, distance: 32.0
drag, startPoint x: 363, startPoint y: 92, endPoint x: 647, endPoint y: 146, distance: 289.3
click at [647, 146] on span "Start Date : [DATE] 10:30am - 1pm" at bounding box center [605, 153] width 544 height 16
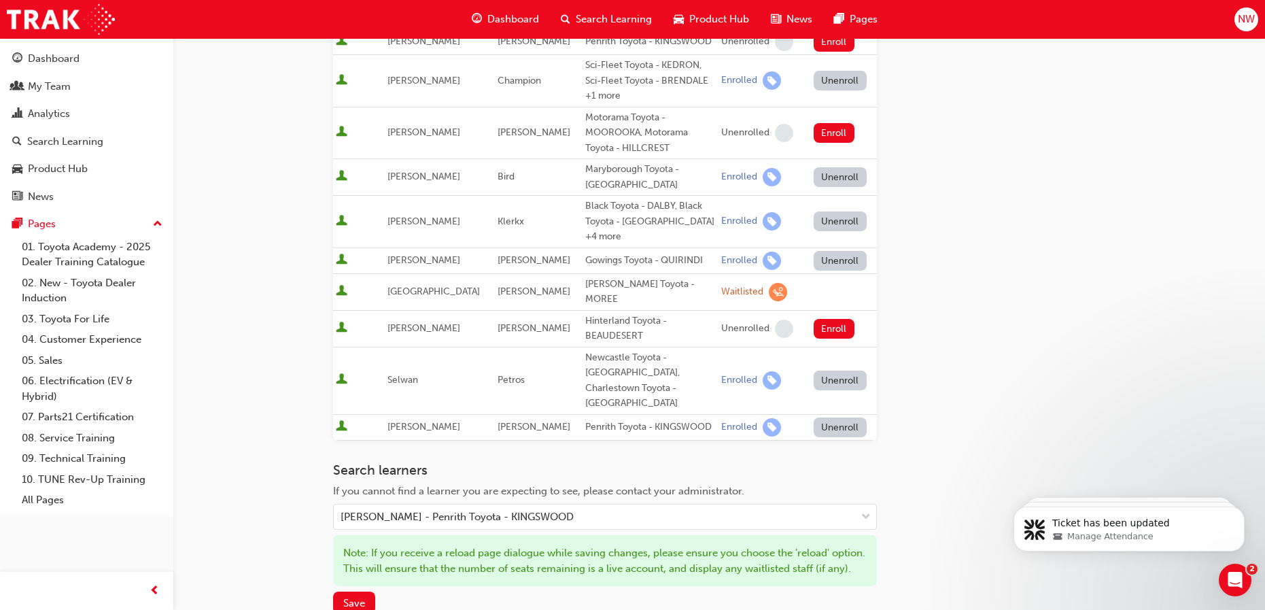
scroll to position [958, 0]
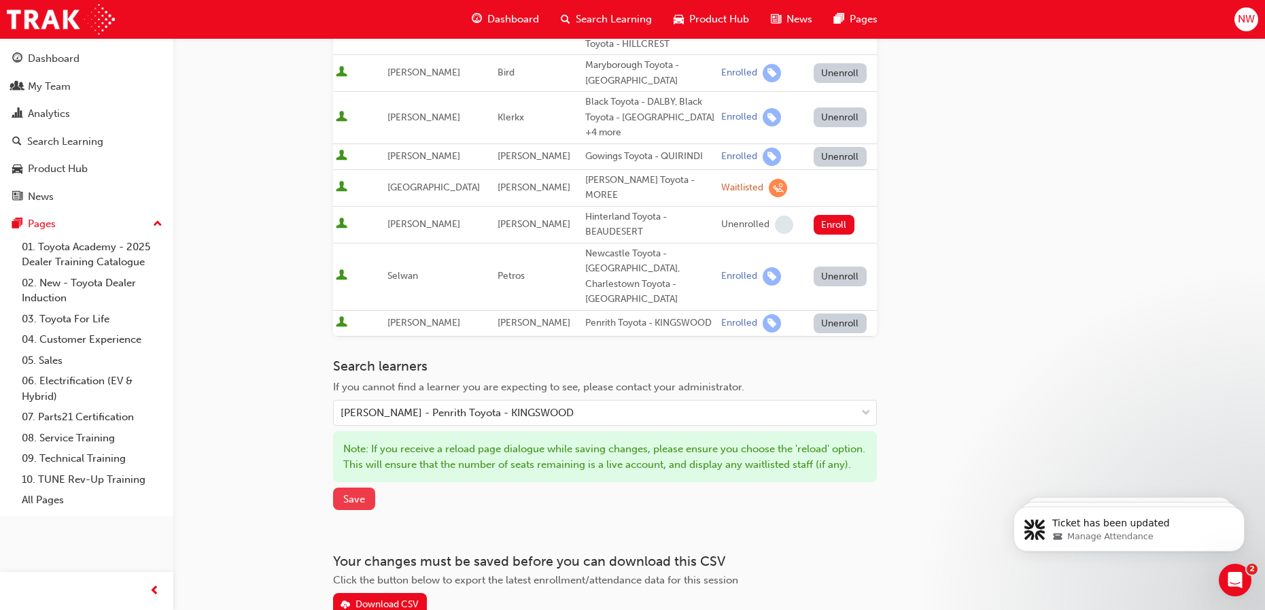
click at [339, 487] on button "Save" at bounding box center [354, 498] width 42 height 22
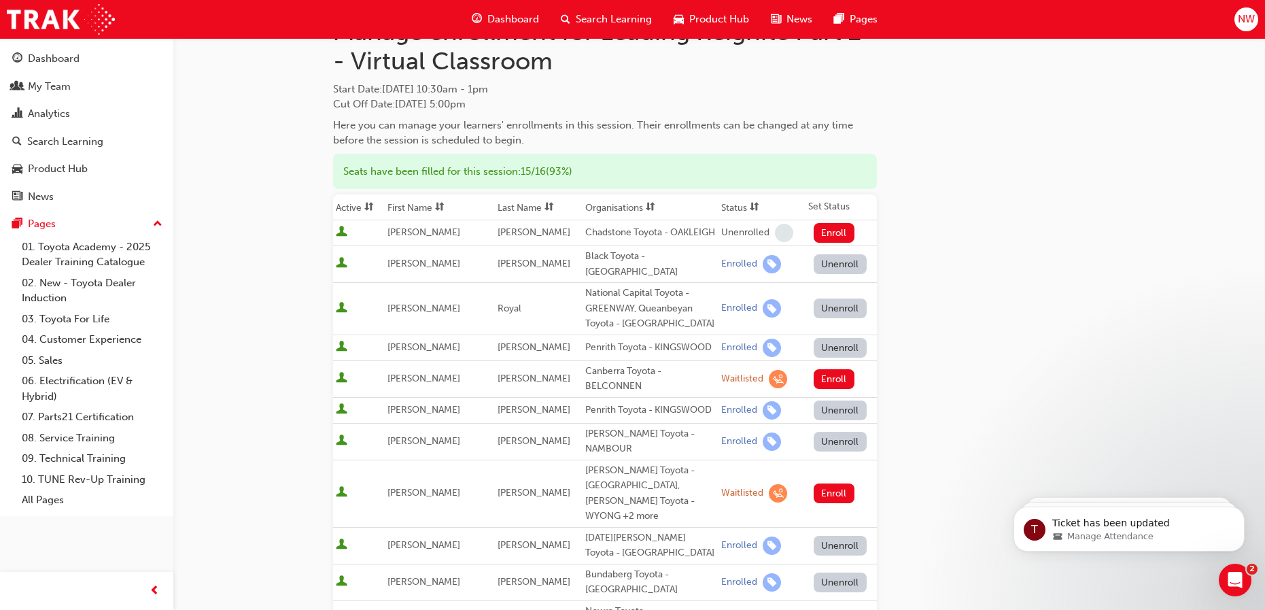
scroll to position [0, 0]
